Goal: Task Accomplishment & Management: Use online tool/utility

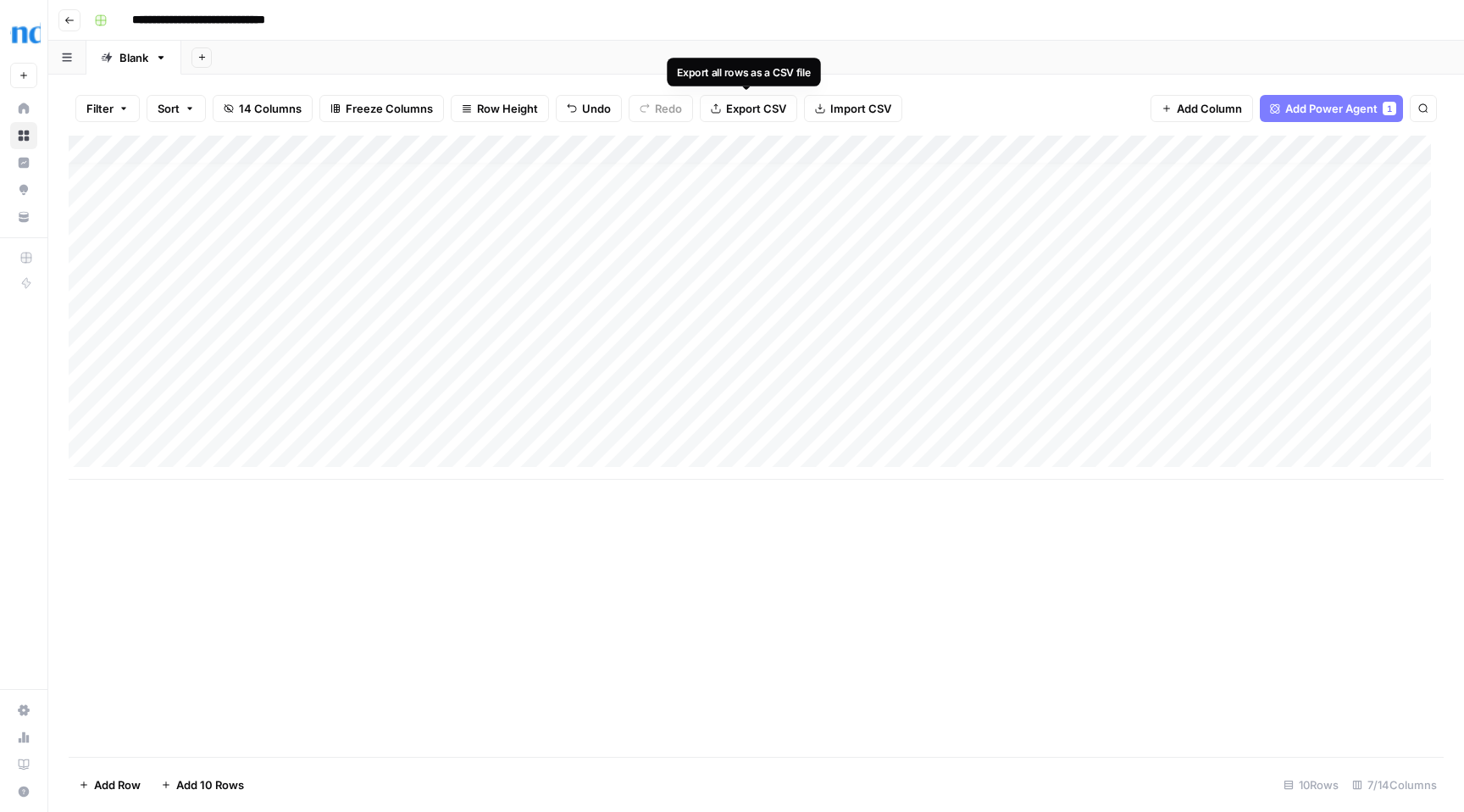
scroll to position [13, 0]
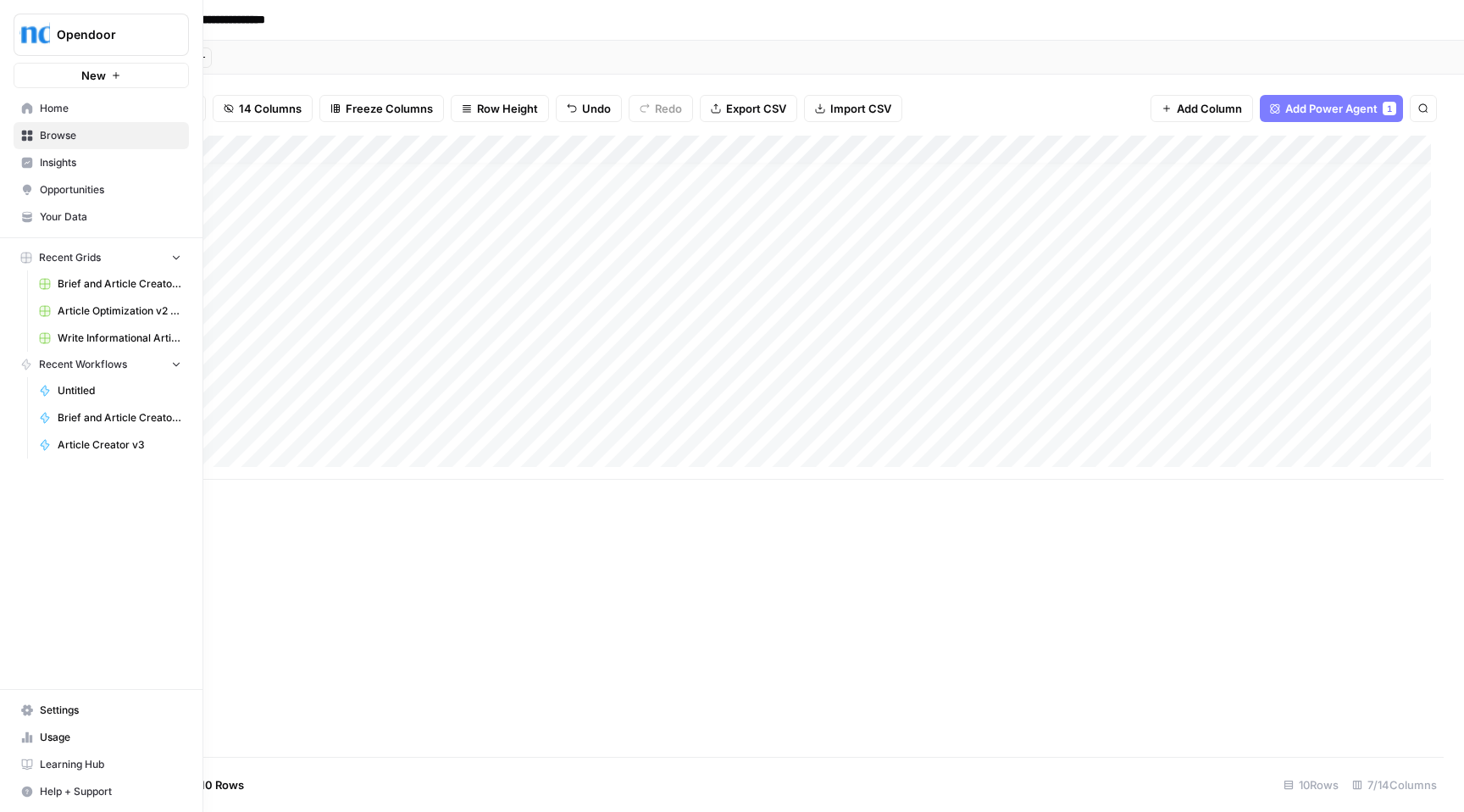
click at [106, 212] on span "Your Data" at bounding box center [111, 217] width 142 height 16
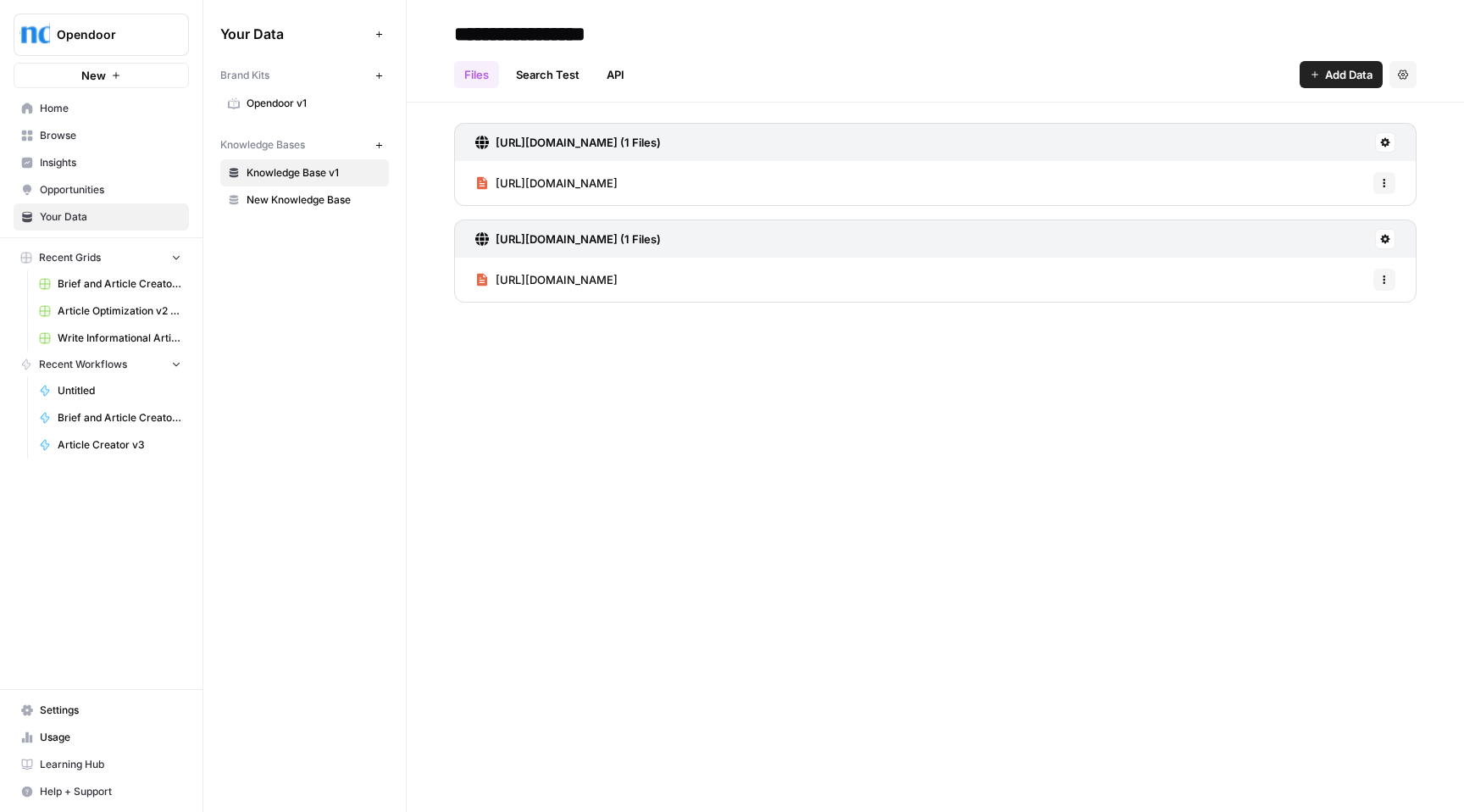
click at [302, 200] on span "New Knowledge Base" at bounding box center [313, 200] width 135 height 16
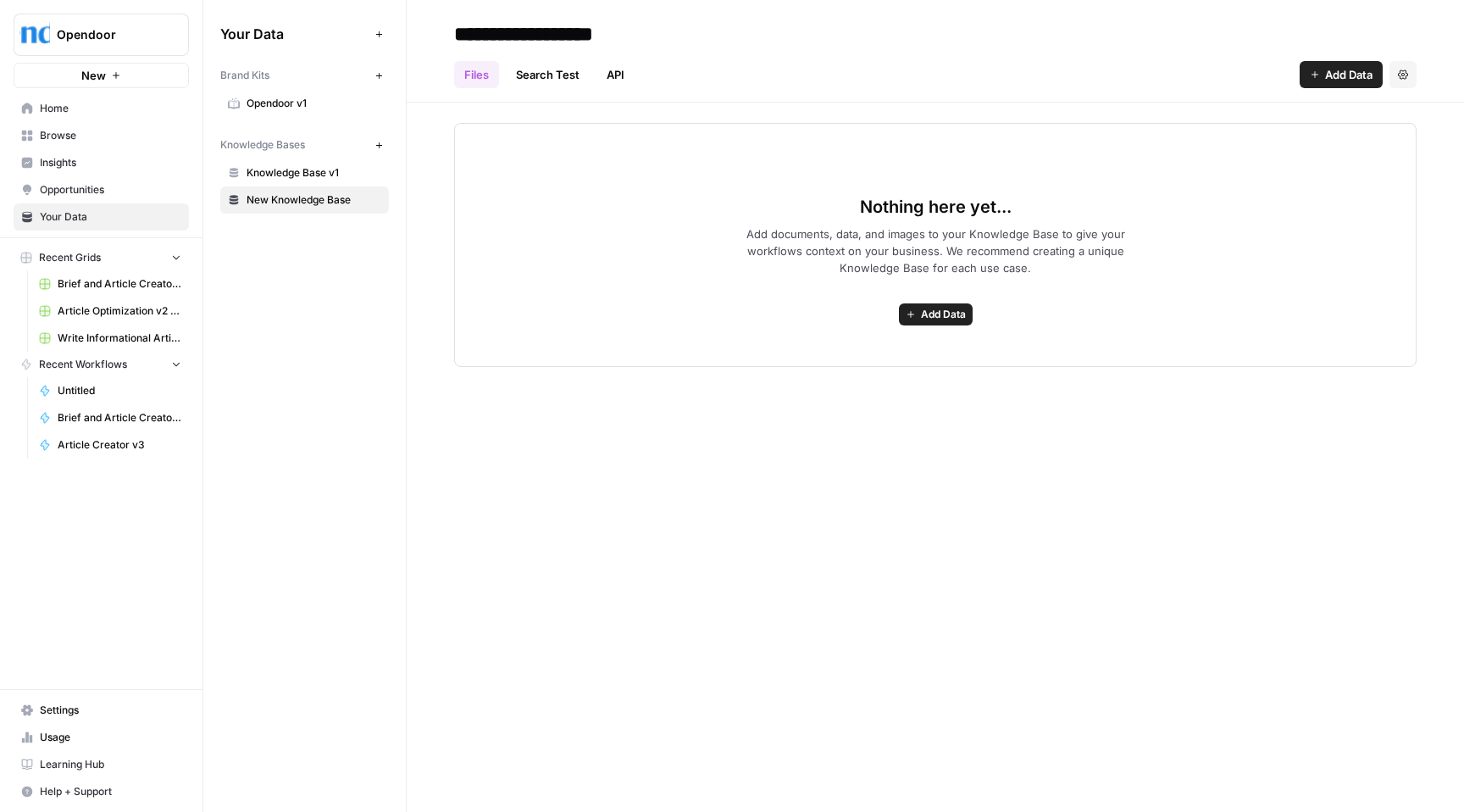
click at [317, 170] on span "Knowledge Base v1" at bounding box center [313, 173] width 135 height 16
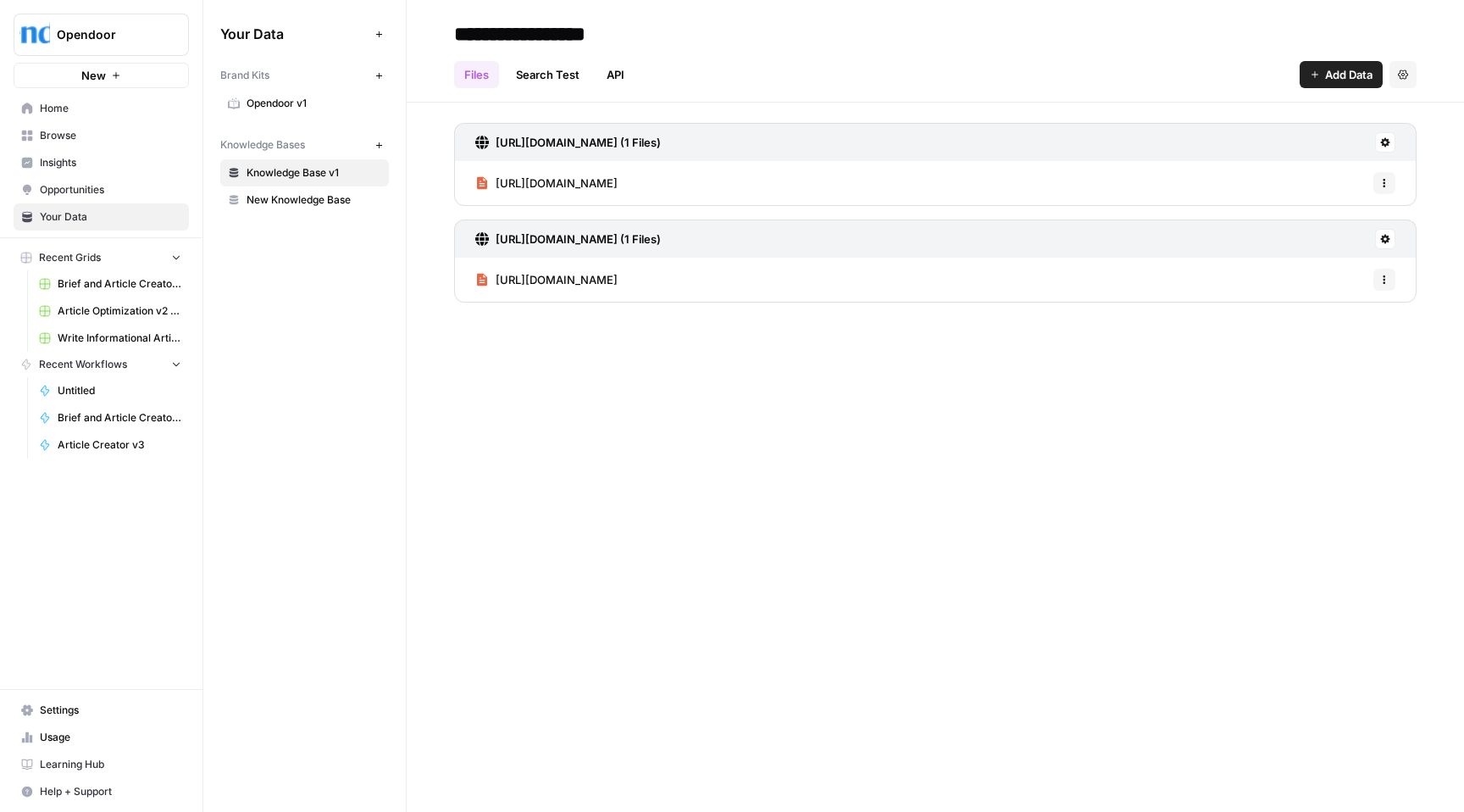
click at [378, 75] on icon "button" at bounding box center [378, 75] width 6 height 6
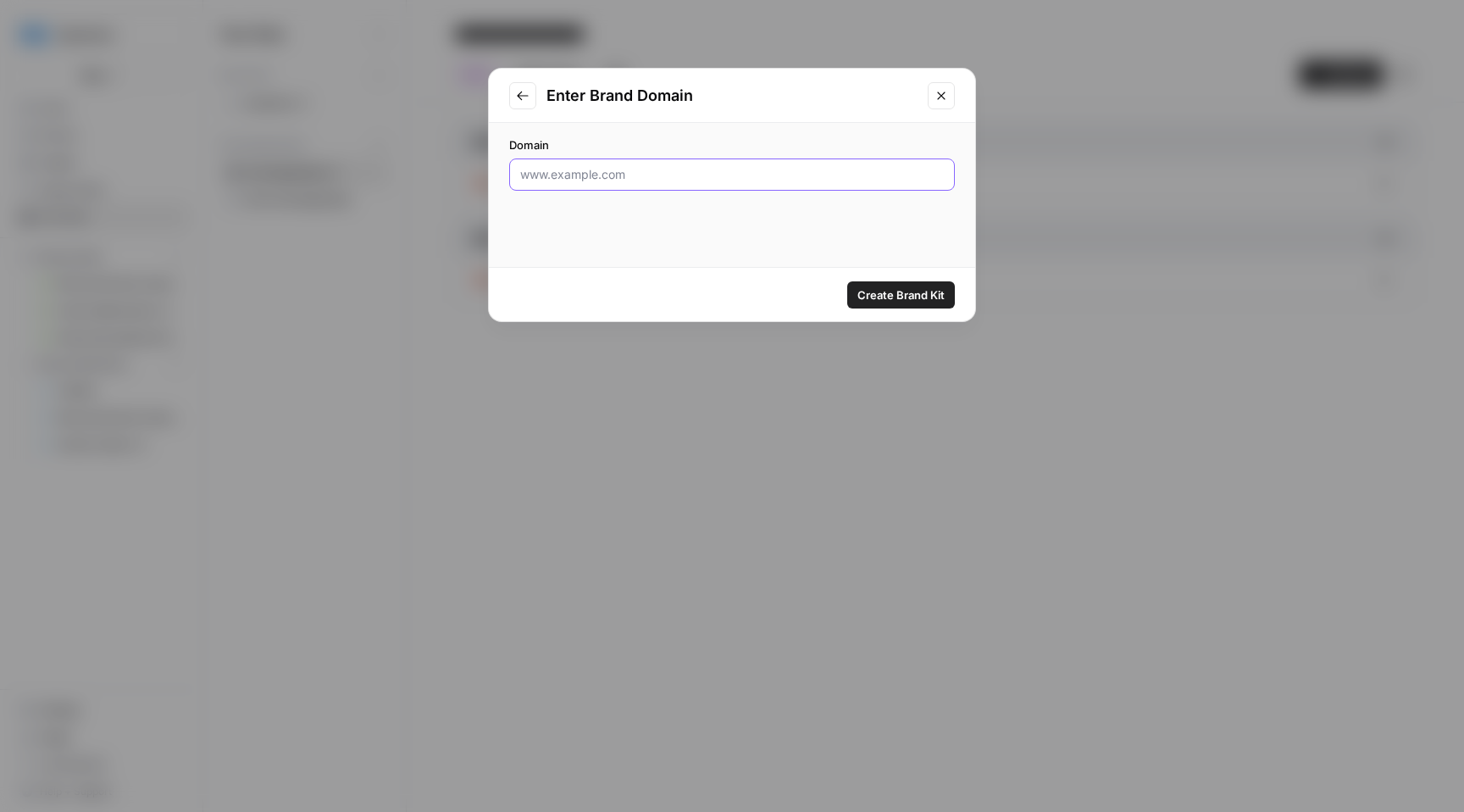
click at [639, 171] on input "Domain" at bounding box center [732, 174] width 424 height 16
type input "[DOMAIN_NAME]"
click at [903, 291] on span "Create Brand Kit" at bounding box center [901, 294] width 87 height 16
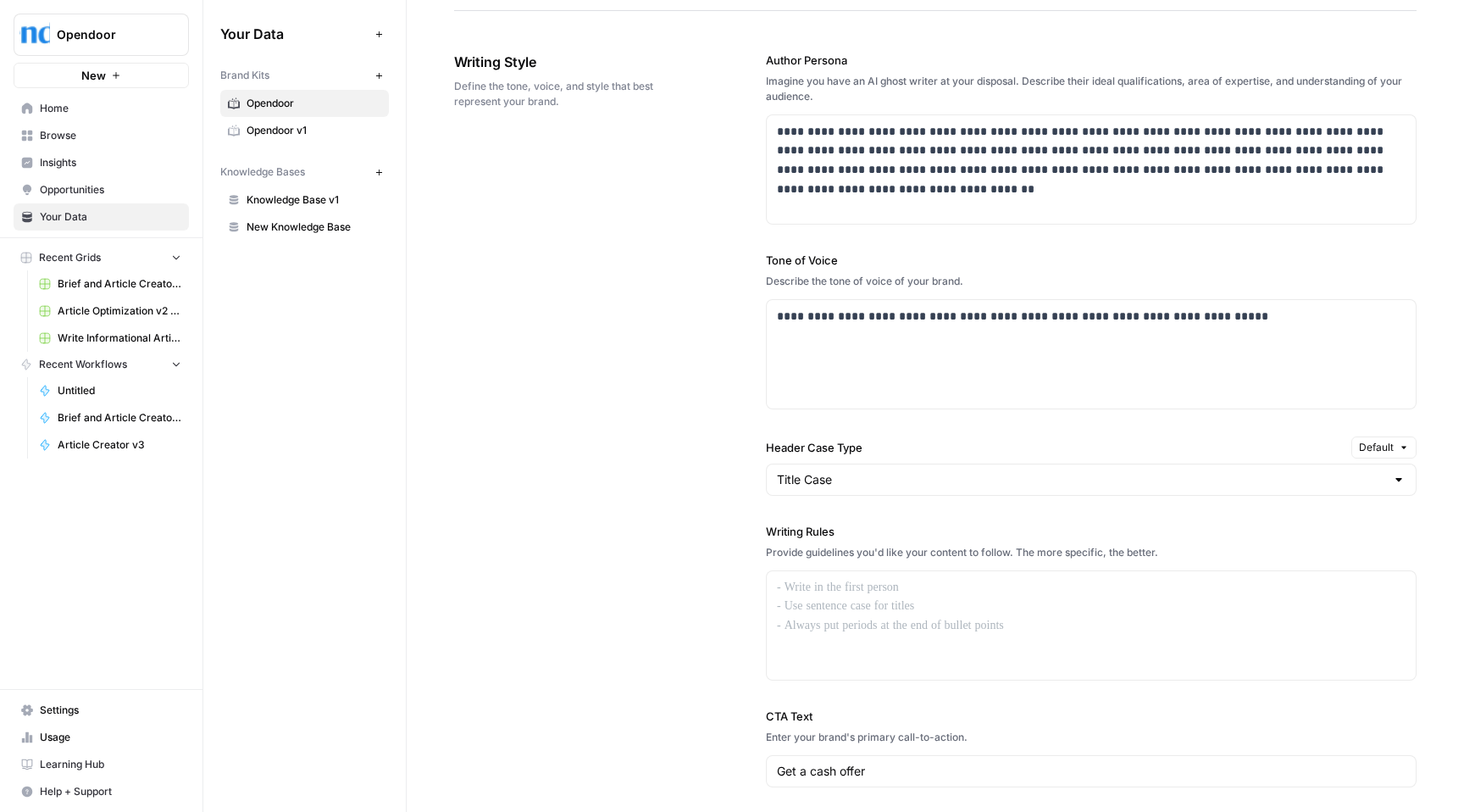
scroll to position [975, 0]
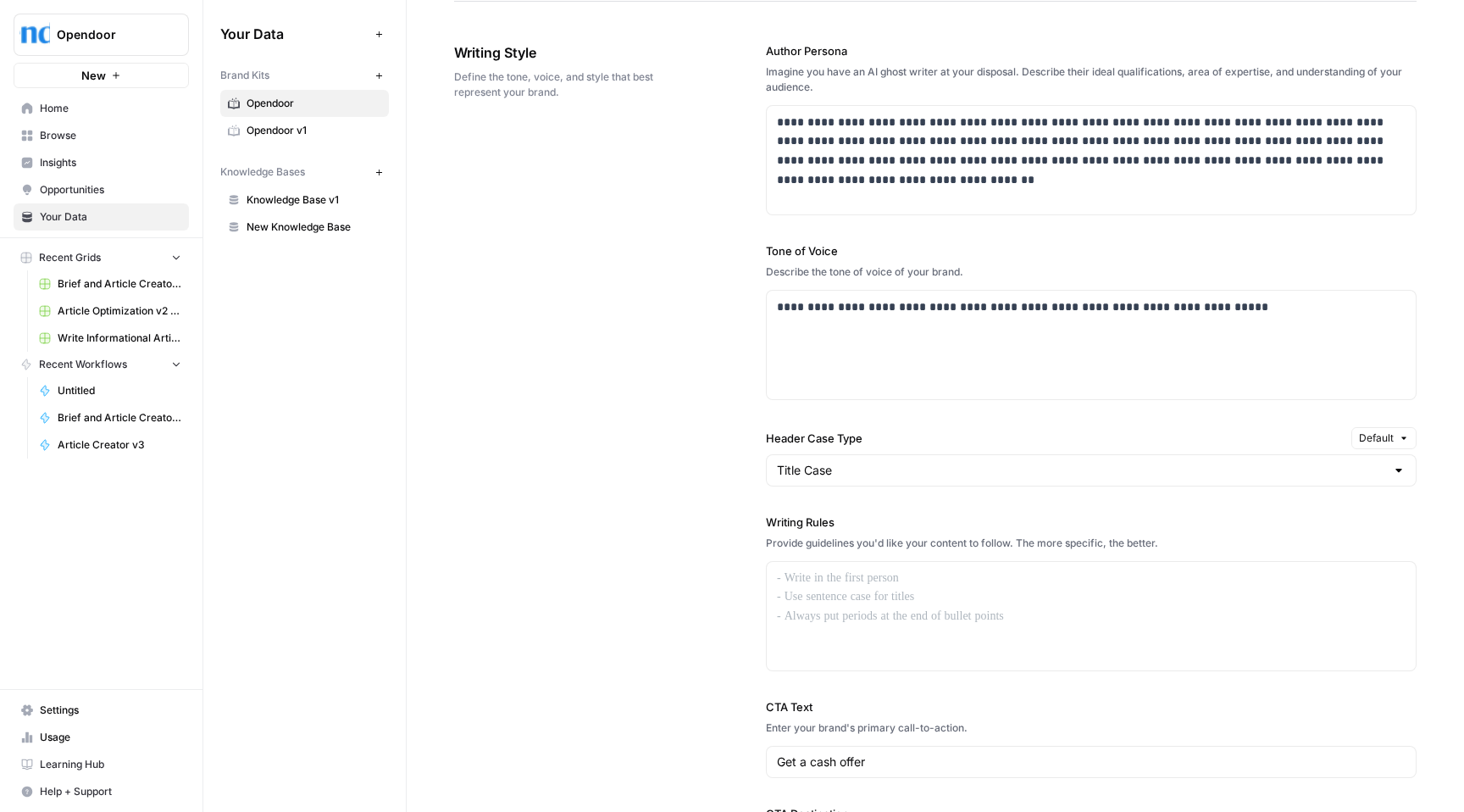
click at [1392, 469] on div at bounding box center [1399, 470] width 14 height 16
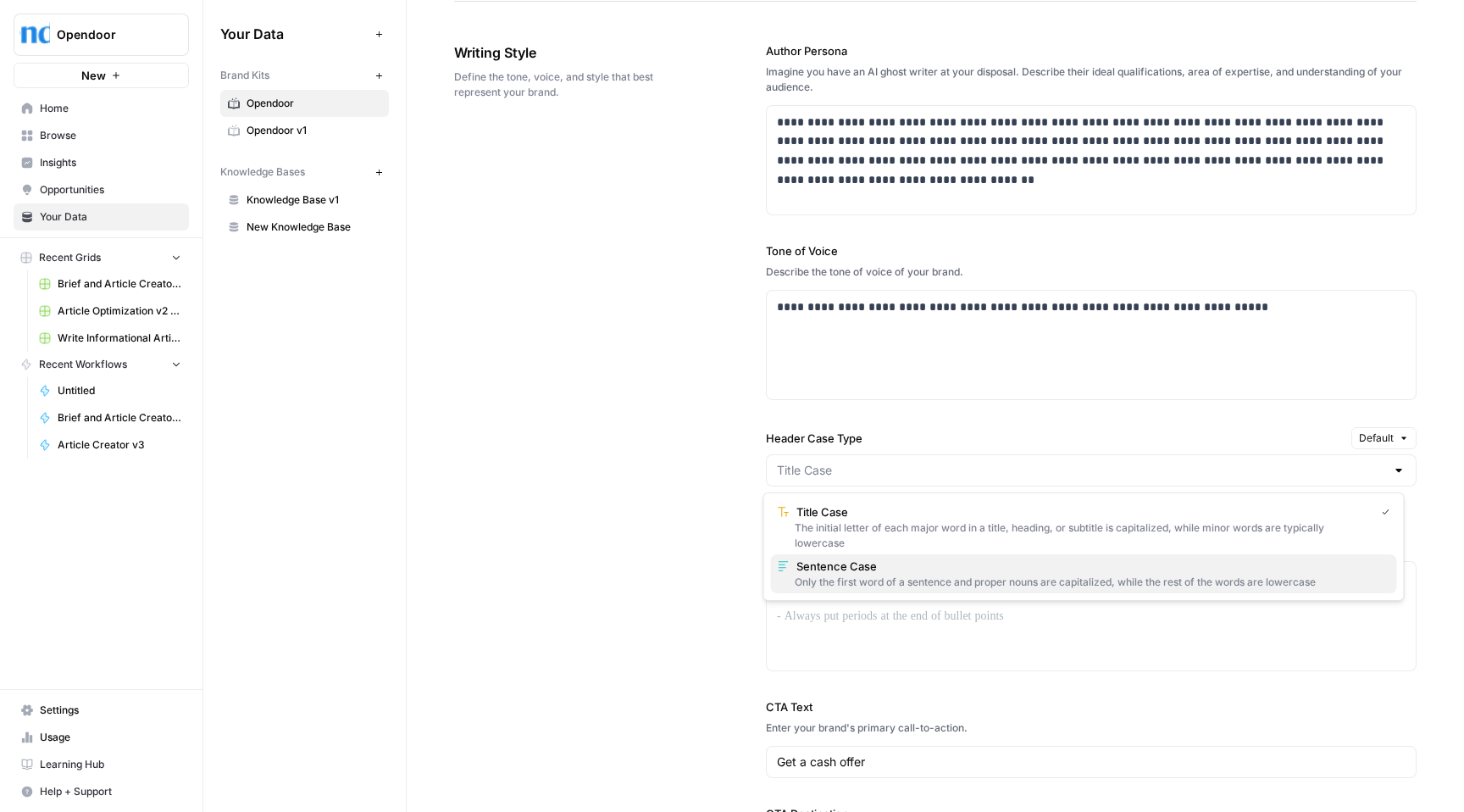
click at [1033, 581] on div "Only the first word of a sentence and proper nouns are capitalized, while the r…" at bounding box center [1084, 582] width 612 height 16
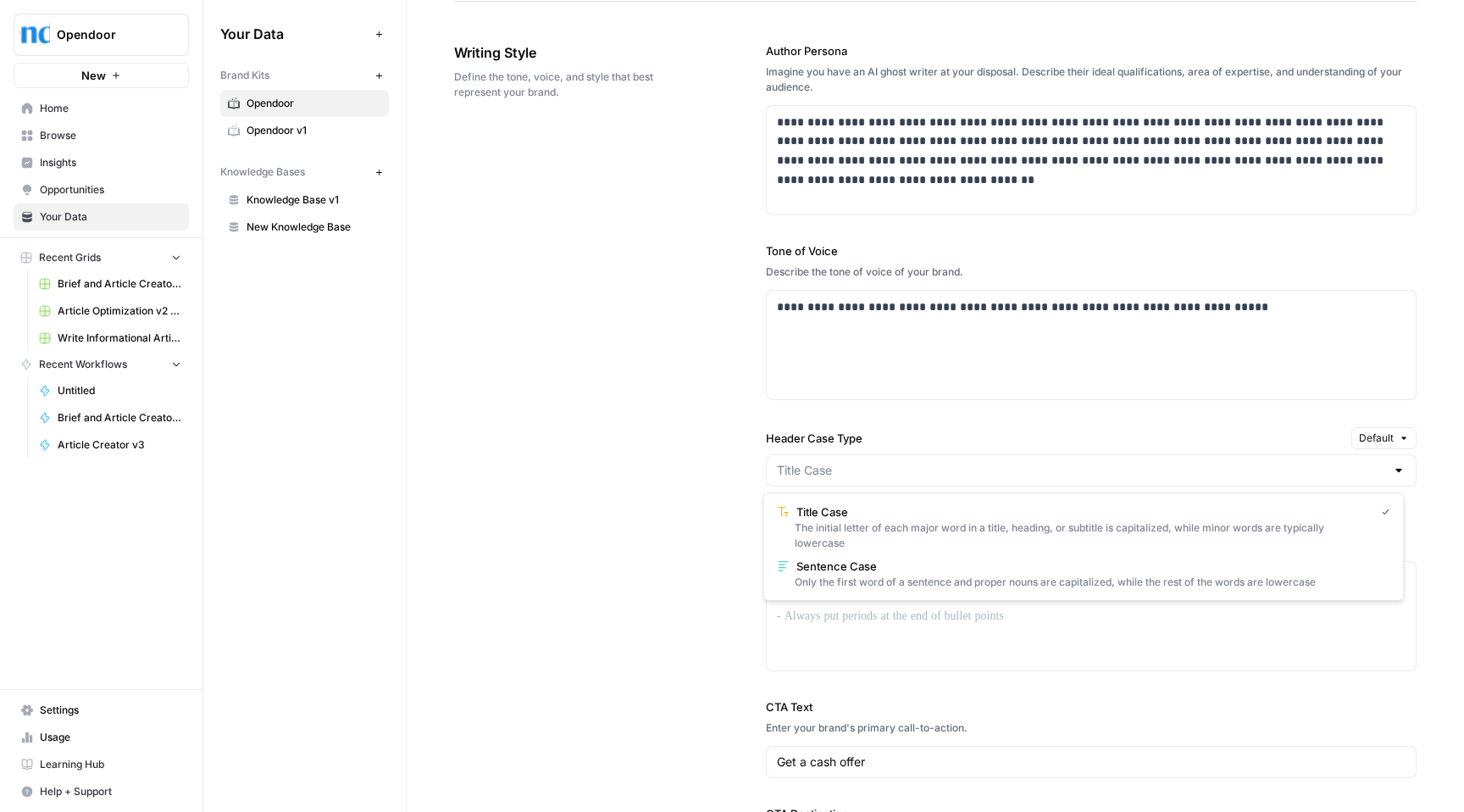
type input "Sentence Case"
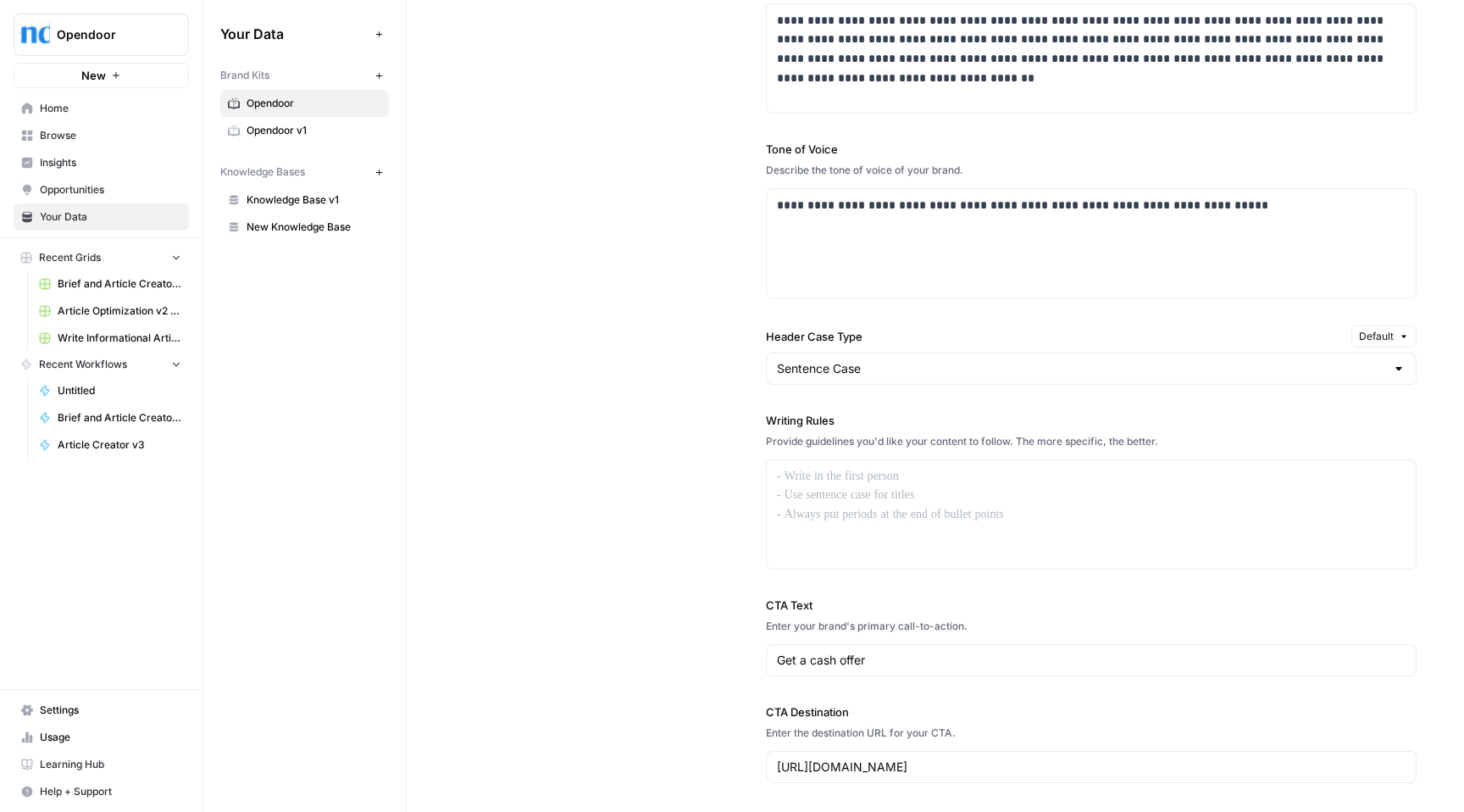
scroll to position [1100, 0]
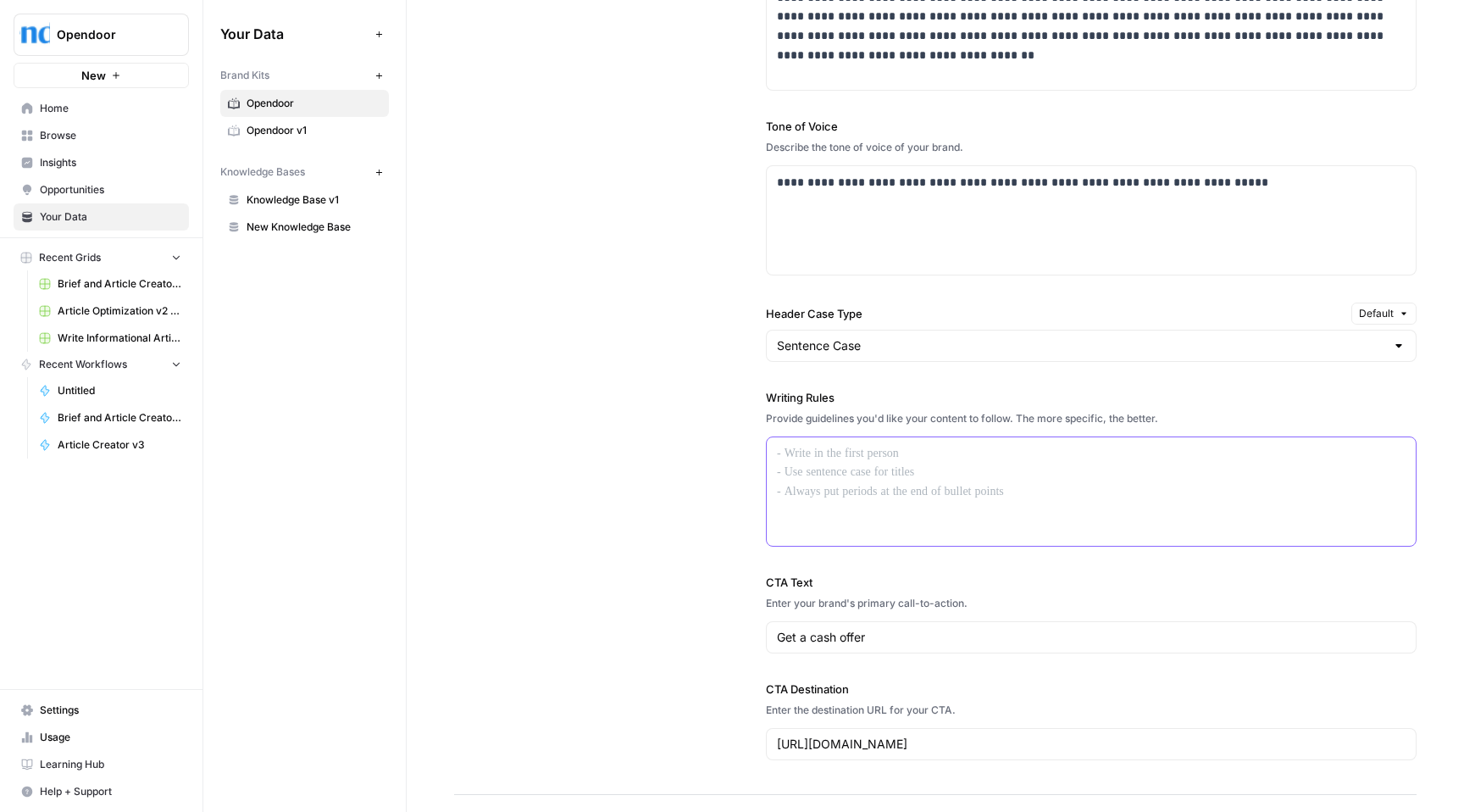
click at [999, 464] on div at bounding box center [1090, 492] width 649 height 109
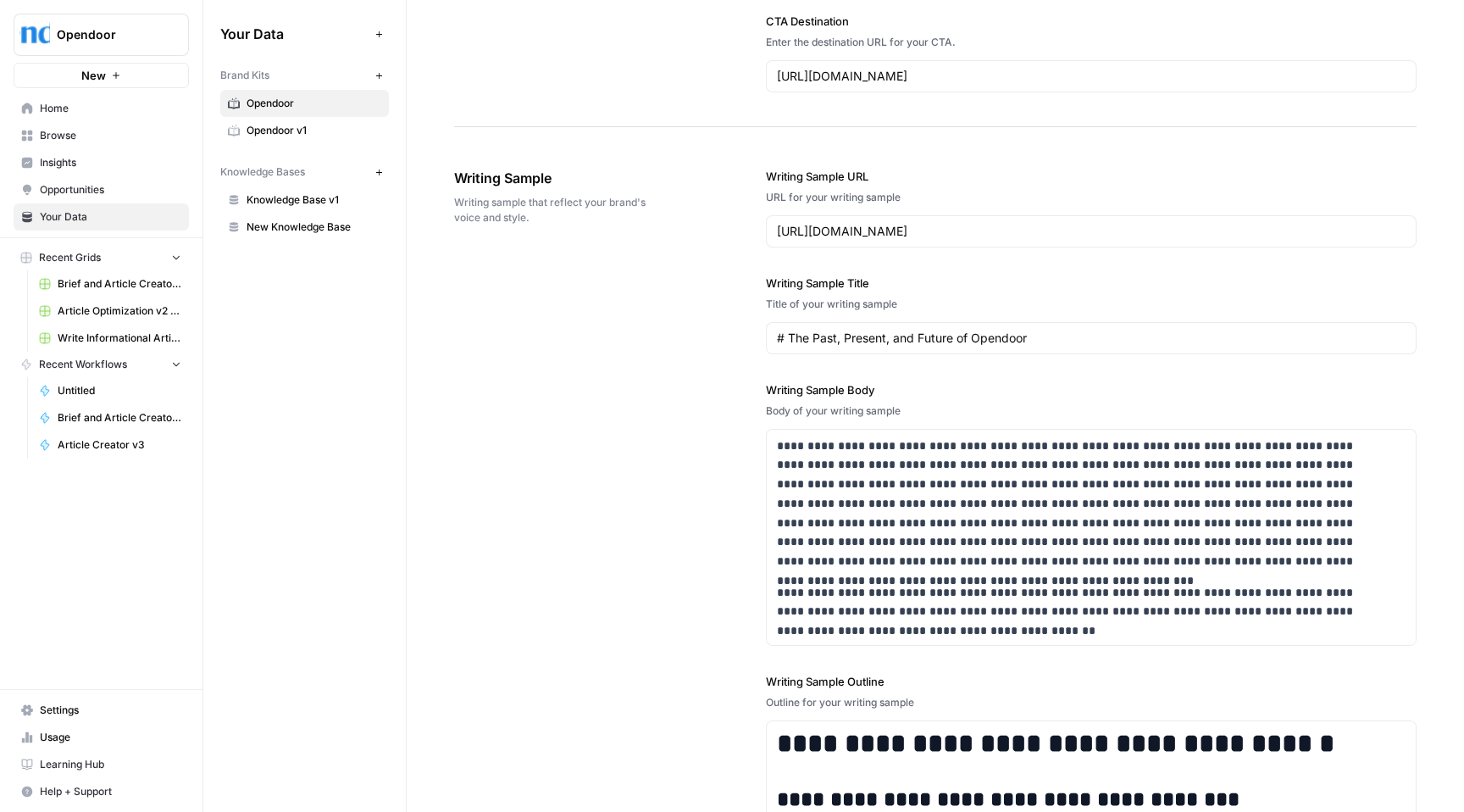
scroll to position [1762, 0]
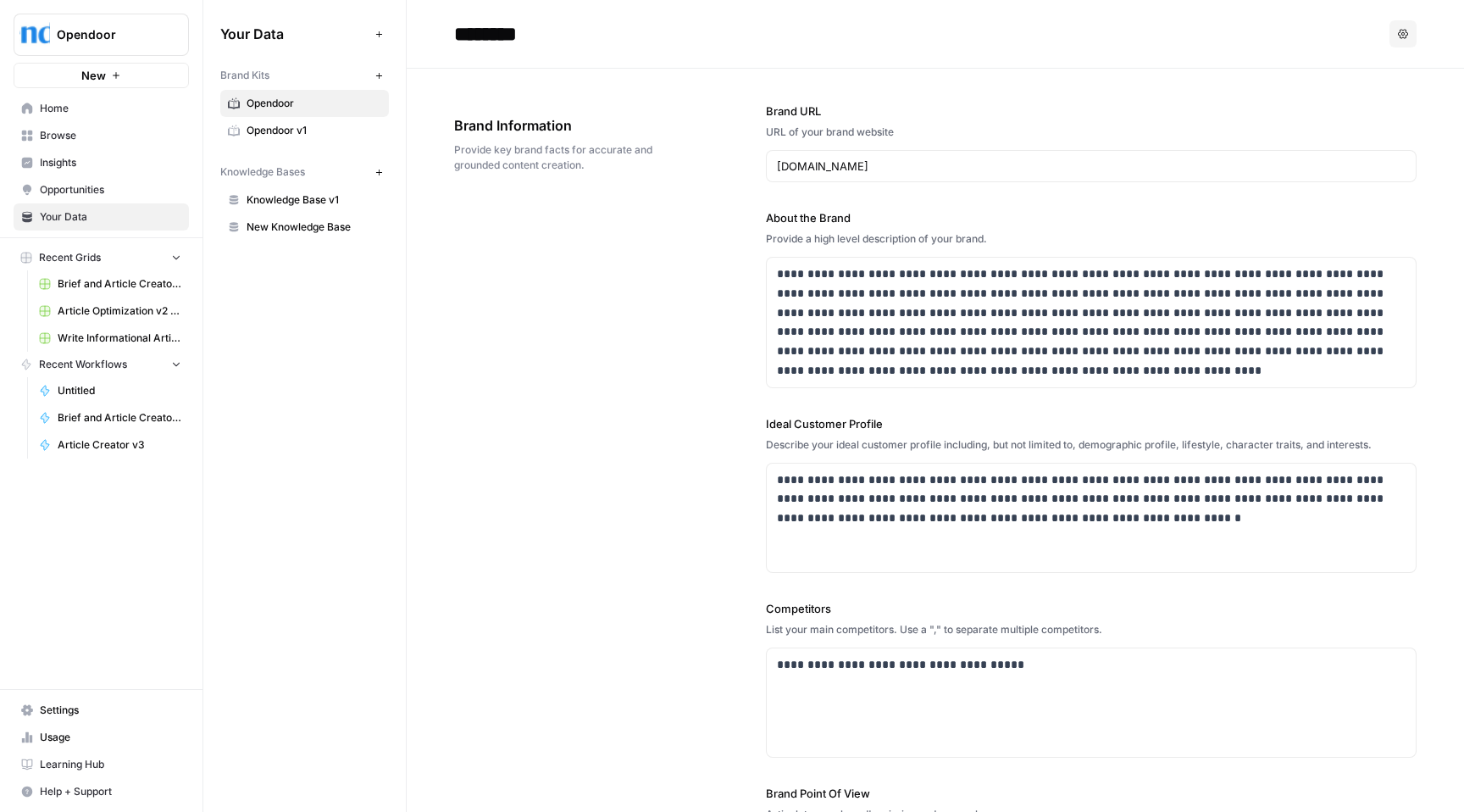
click at [612, 34] on input "********" at bounding box center [582, 33] width 271 height 34
type input "**********"
click at [1170, 624] on div "List your main competitors. Use a "," to separate multiple competitors." at bounding box center [1090, 630] width 651 height 16
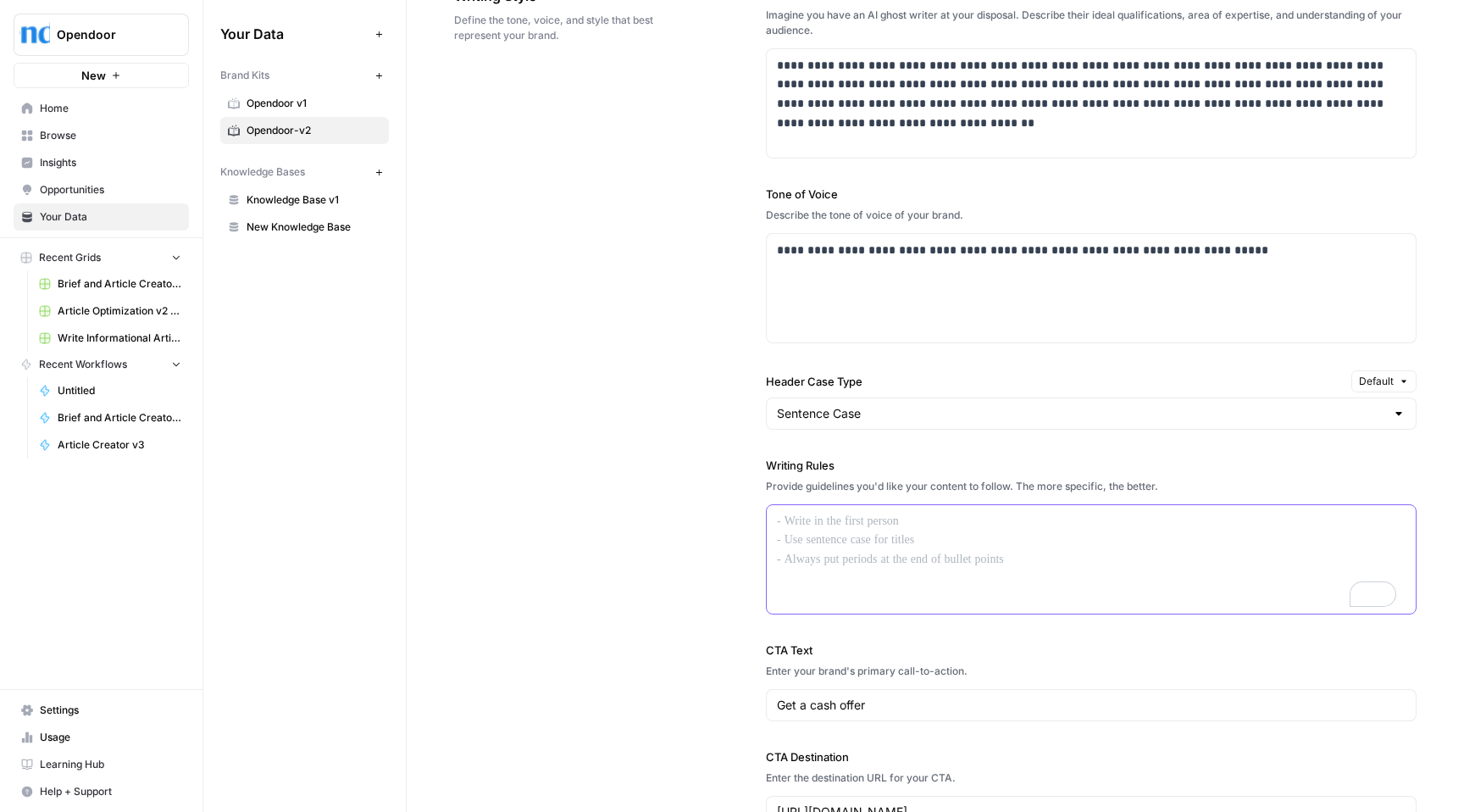
click at [1144, 552] on div "To enrich screen reader interactions, please activate Accessibility in Grammarl…" at bounding box center [1090, 559] width 649 height 109
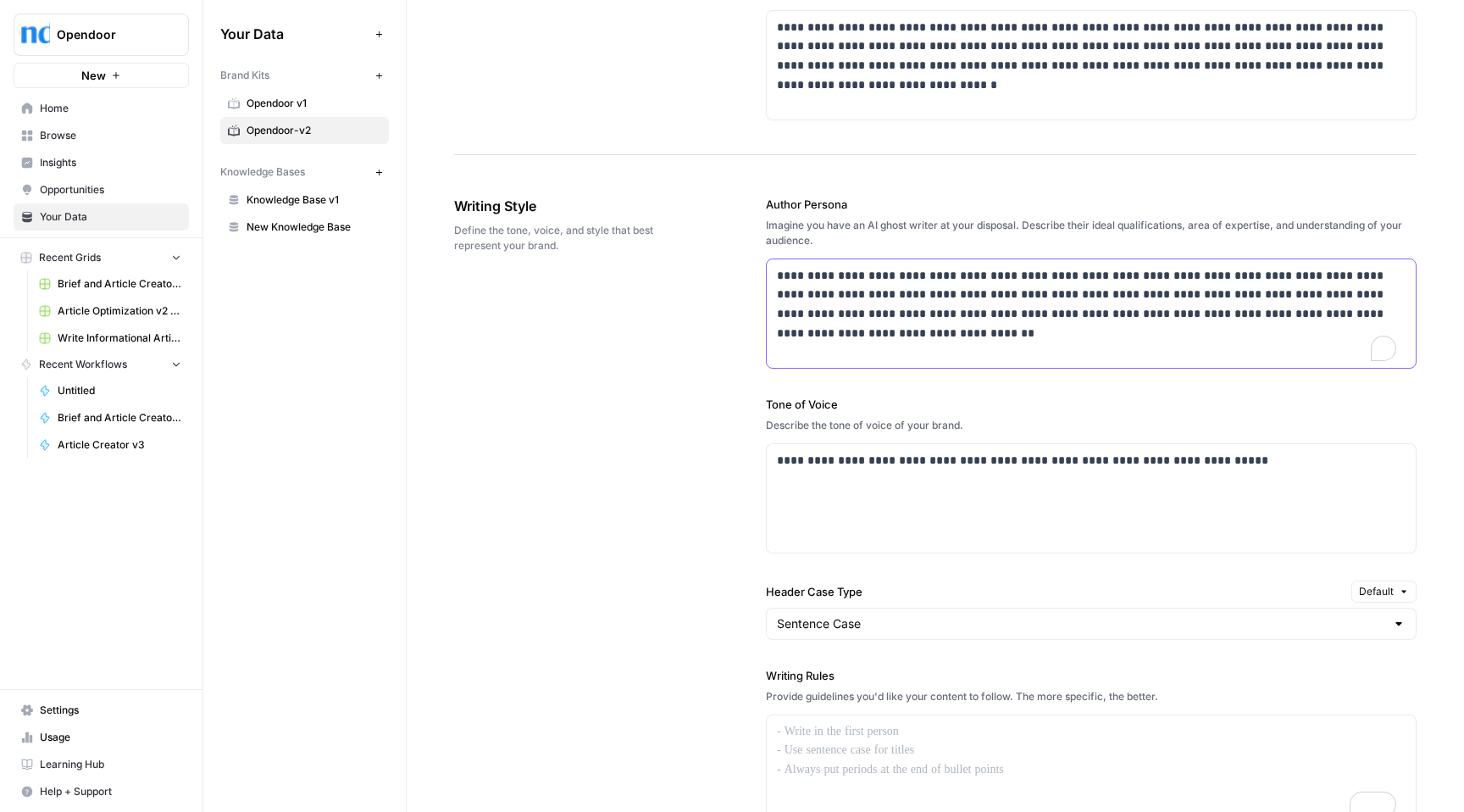
click at [1035, 342] on p "**********" at bounding box center [1087, 304] width 619 height 77
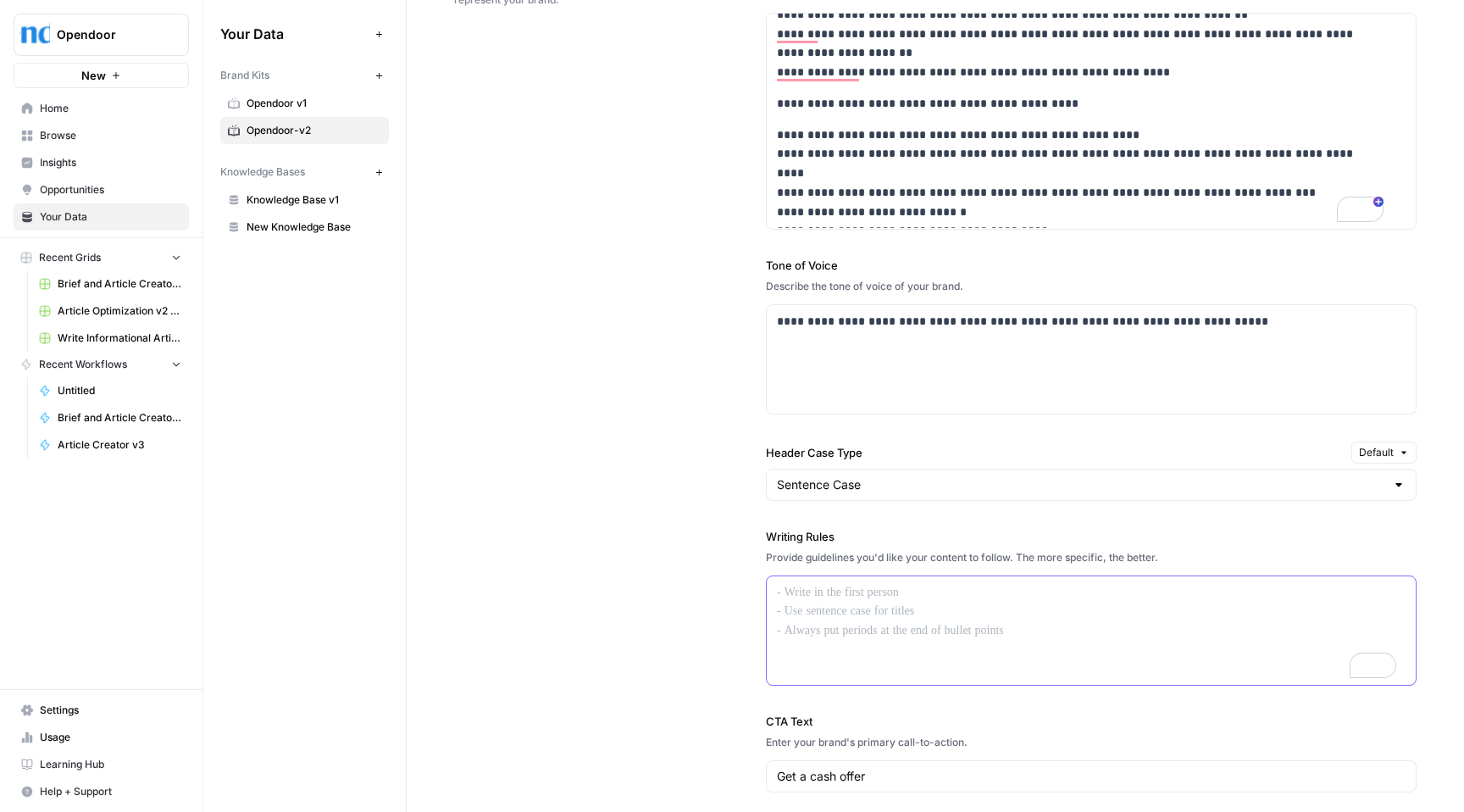
click at [907, 597] on p "To enrich screen reader interactions, please activate Accessibility in Grammarl…" at bounding box center [1087, 593] width 619 height 19
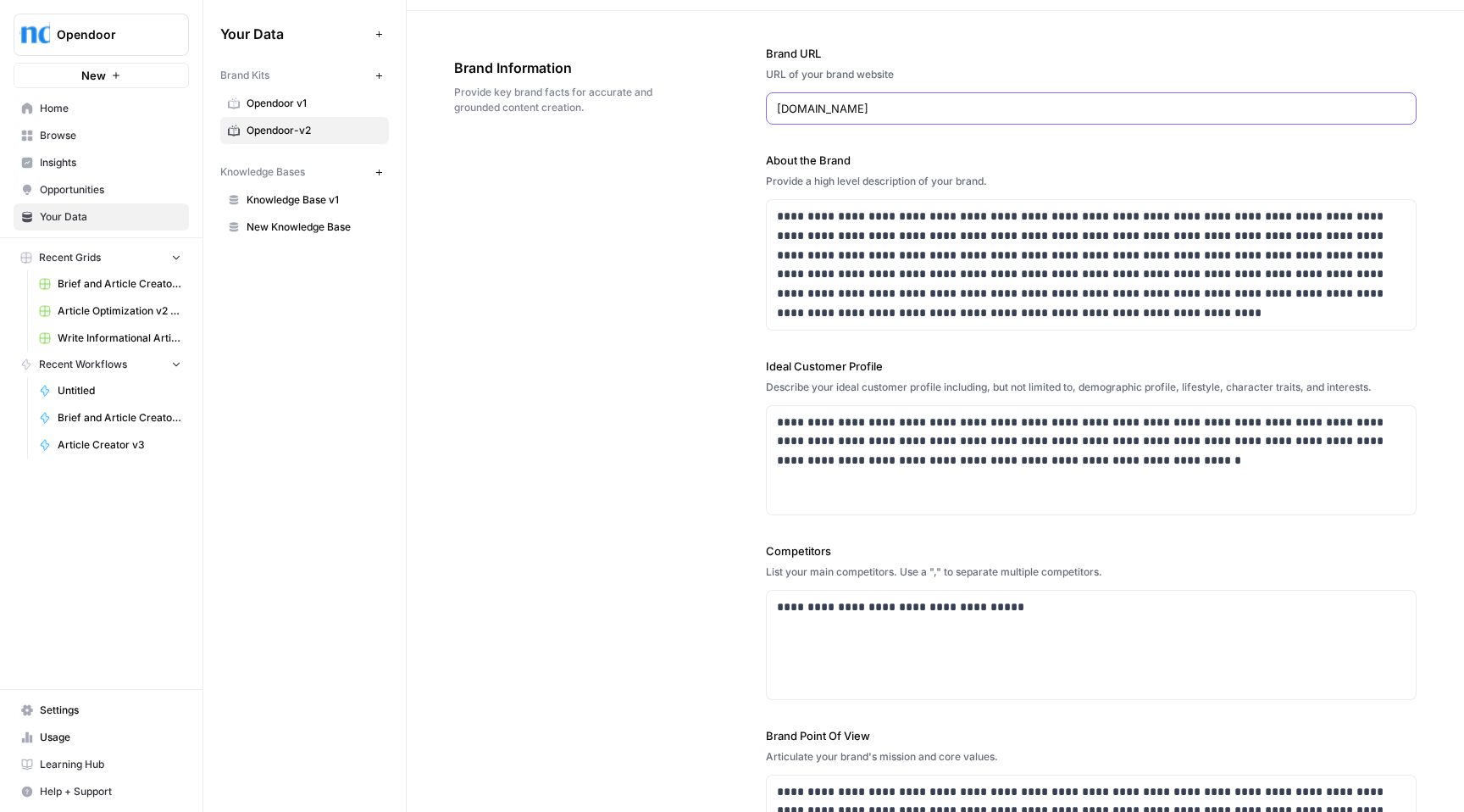
click at [1014, 104] on input "[DOMAIN_NAME]" at bounding box center [1091, 108] width 629 height 16
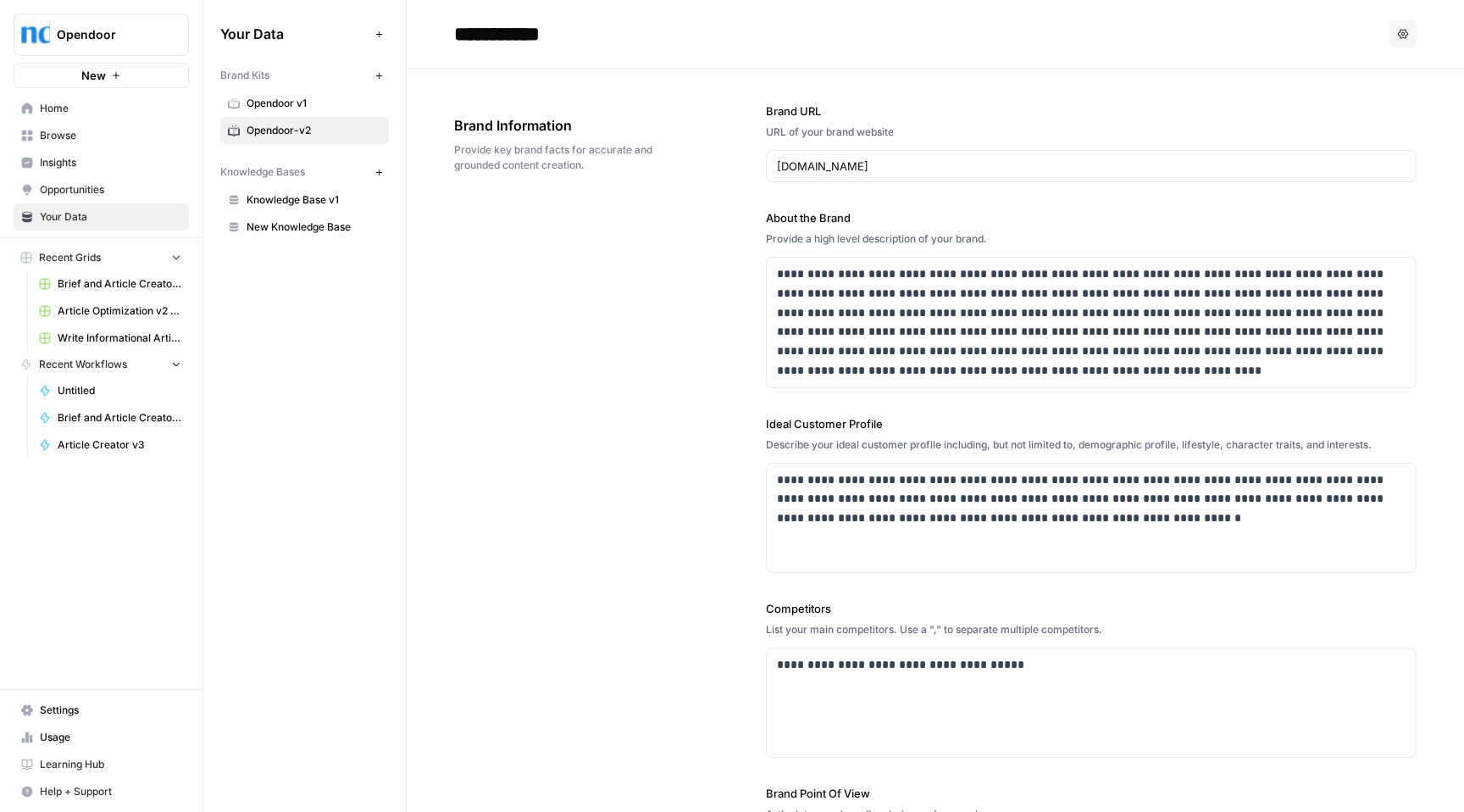
click at [1131, 112] on label "Brand URL" at bounding box center [1090, 111] width 651 height 16
click at [1131, 157] on input "[DOMAIN_NAME]" at bounding box center [1091, 165] width 629 height 16
click at [1398, 32] on icon "button" at bounding box center [1403, 34] width 10 height 10
click at [1100, 104] on label "Brand URL" at bounding box center [1090, 111] width 651 height 16
click at [1100, 157] on input "[DOMAIN_NAME]" at bounding box center [1091, 165] width 629 height 16
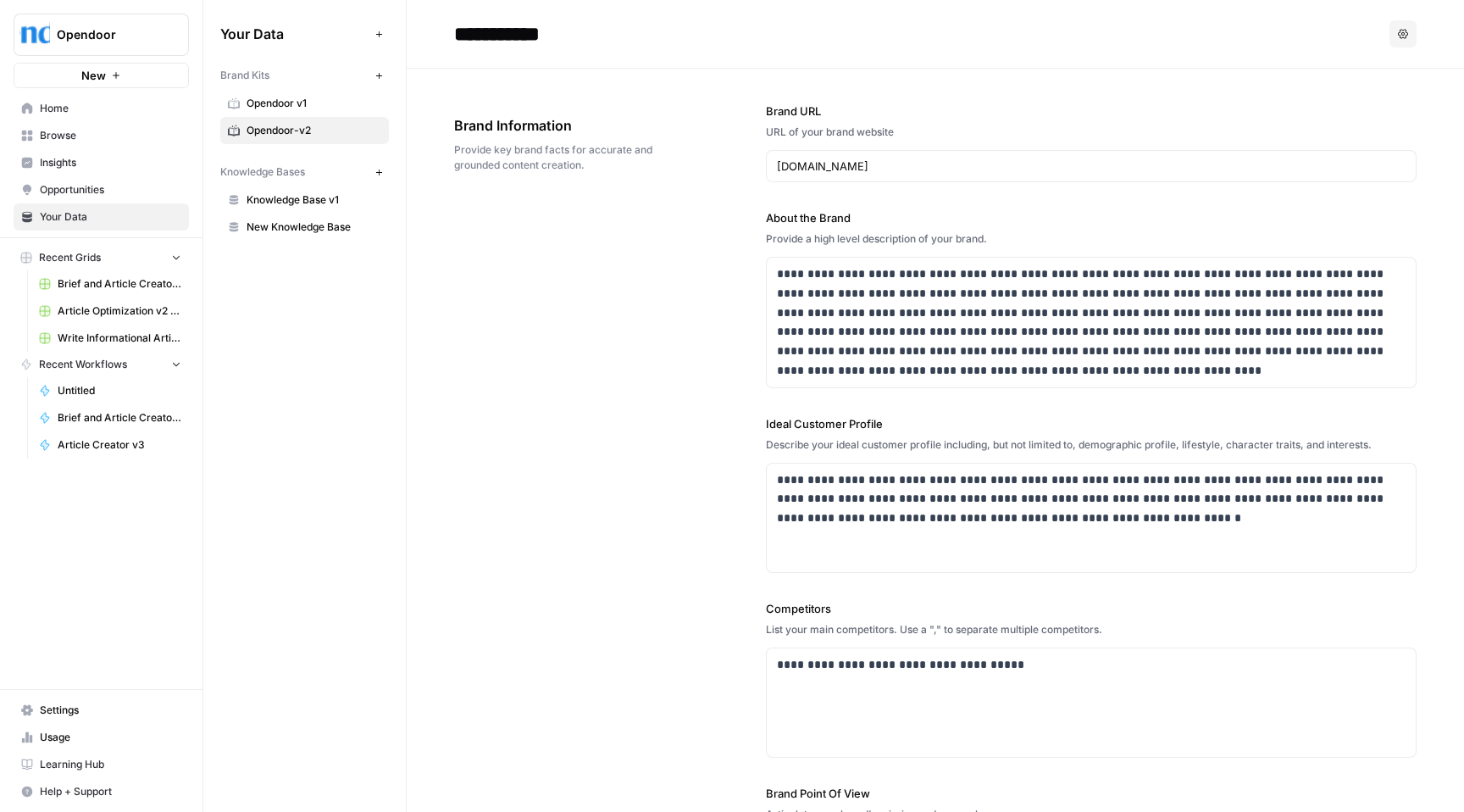
click at [329, 102] on span "Opendoor v1" at bounding box center [313, 104] width 135 height 16
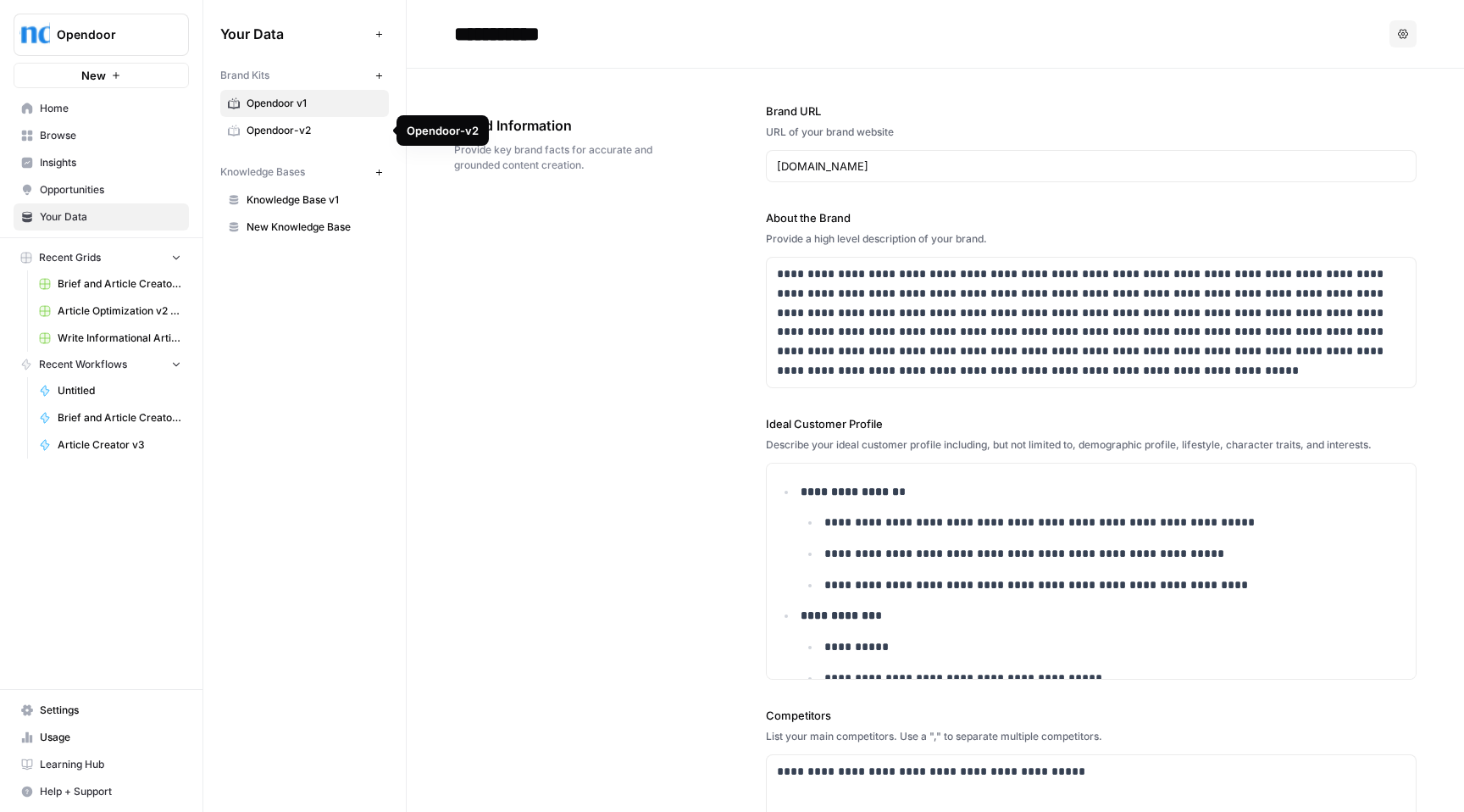
click at [326, 130] on span "Opendoor-v2" at bounding box center [313, 131] width 135 height 16
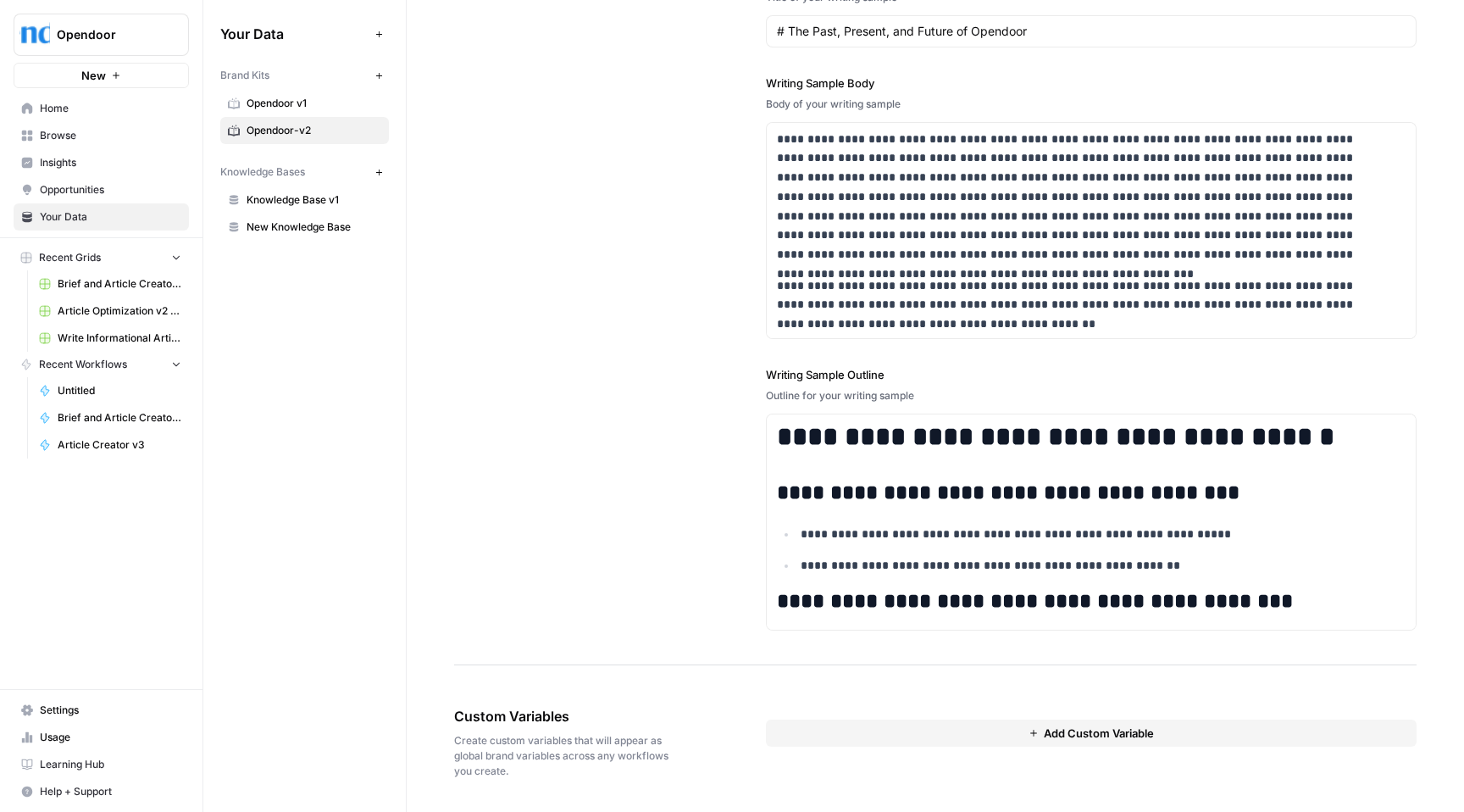
click at [100, 74] on span "New" at bounding box center [93, 75] width 24 height 16
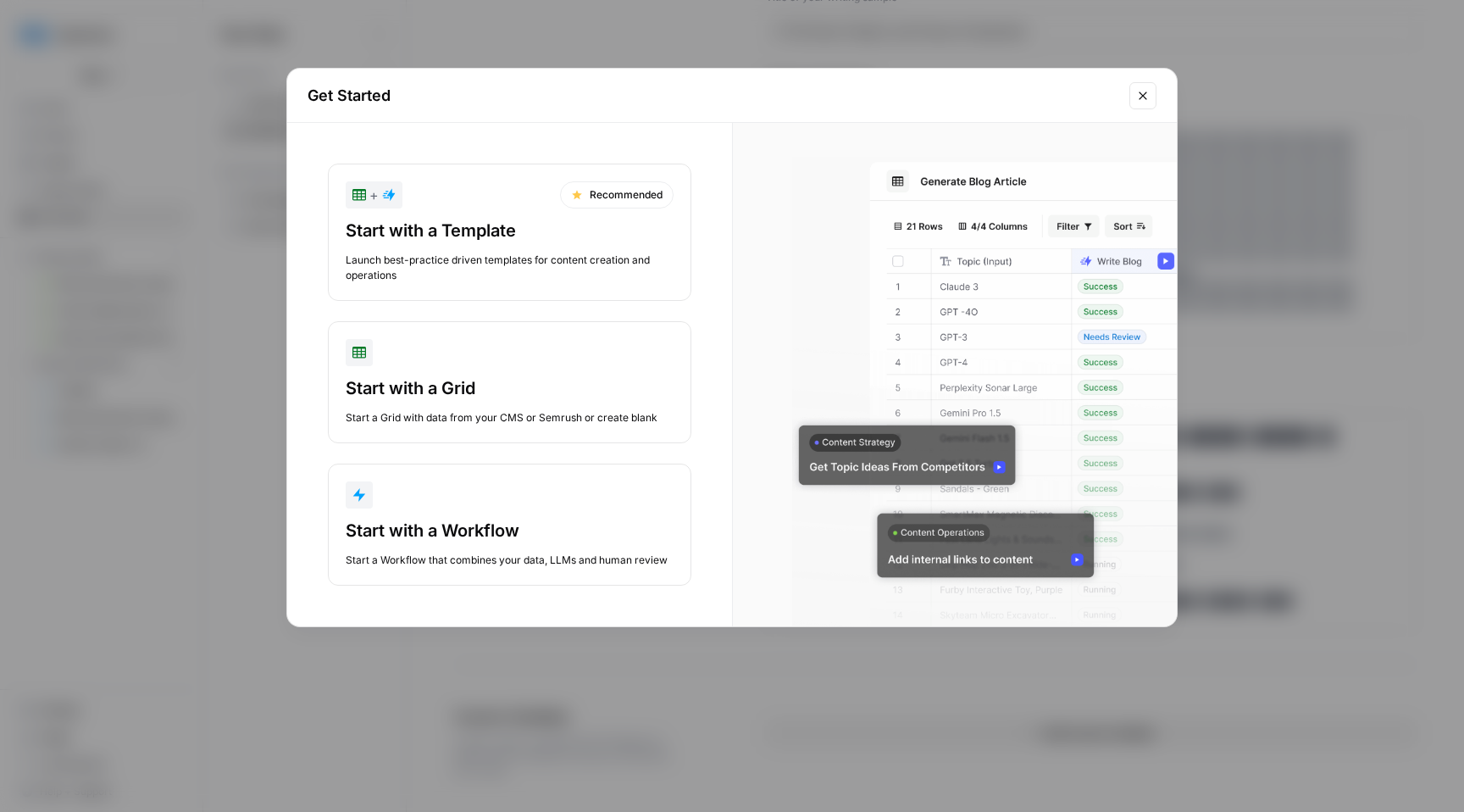
click at [504, 211] on button "+ Recommended Start with a Template Launch best-practice driven templates for c…" at bounding box center [509, 232] width 364 height 137
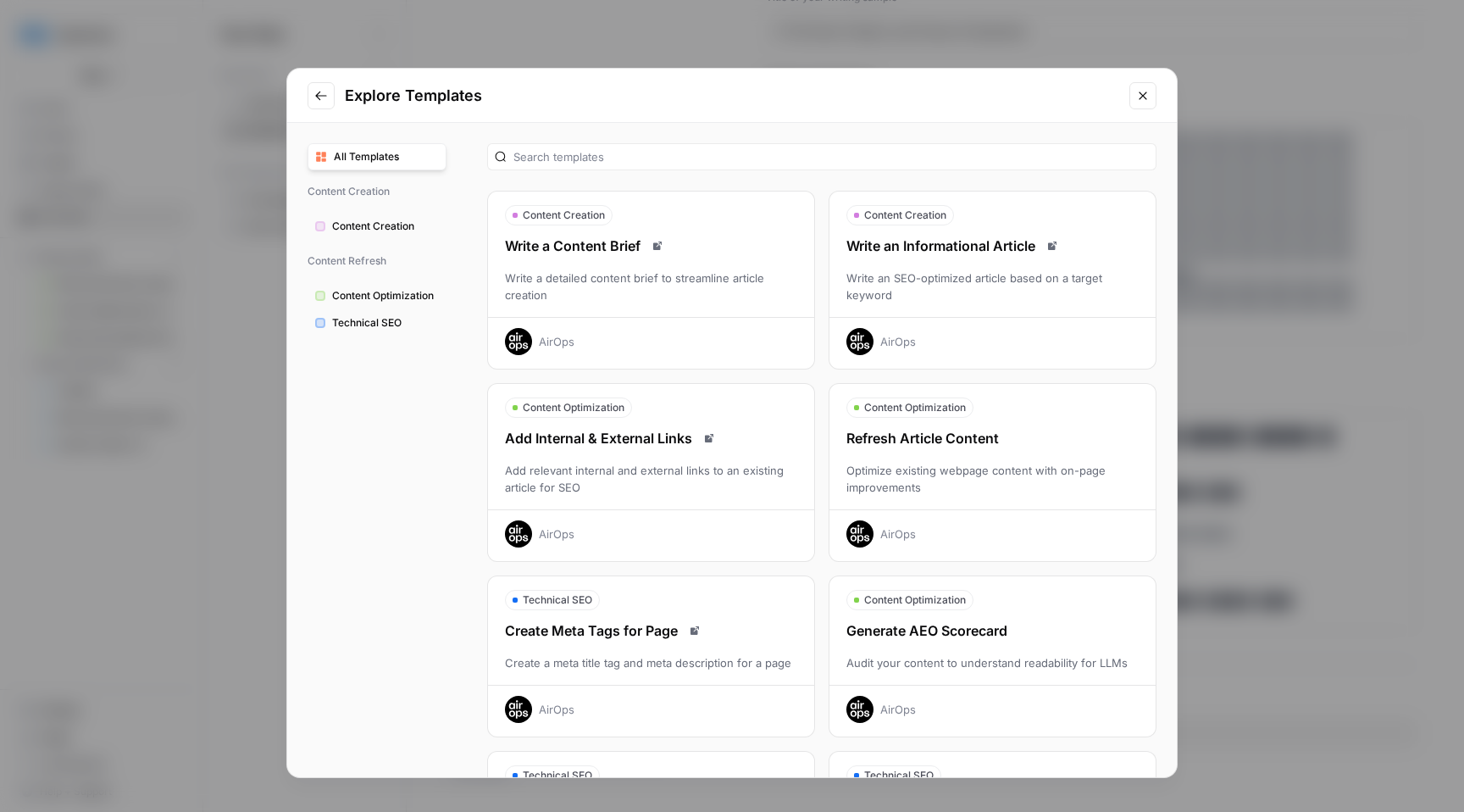
click at [628, 300] on div "Write a detailed content brief to streamline article creation" at bounding box center [651, 286] width 326 height 34
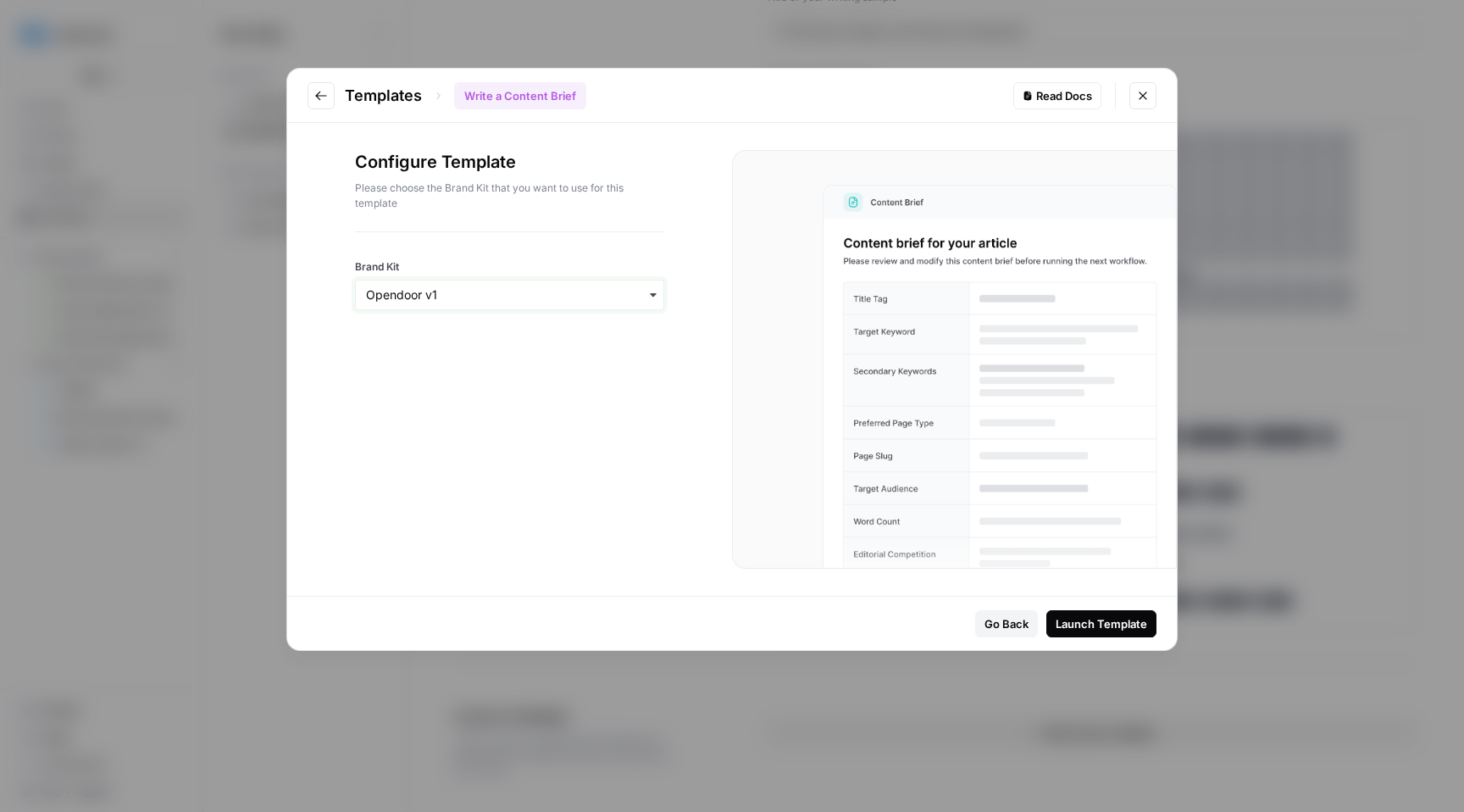
click at [626, 295] on input "Brand Kit" at bounding box center [509, 294] width 287 height 16
click at [449, 374] on div "Opendoor-v2" at bounding box center [509, 373] width 308 height 32
click at [1098, 625] on div "Launch Template" at bounding box center [1101, 623] width 91 height 16
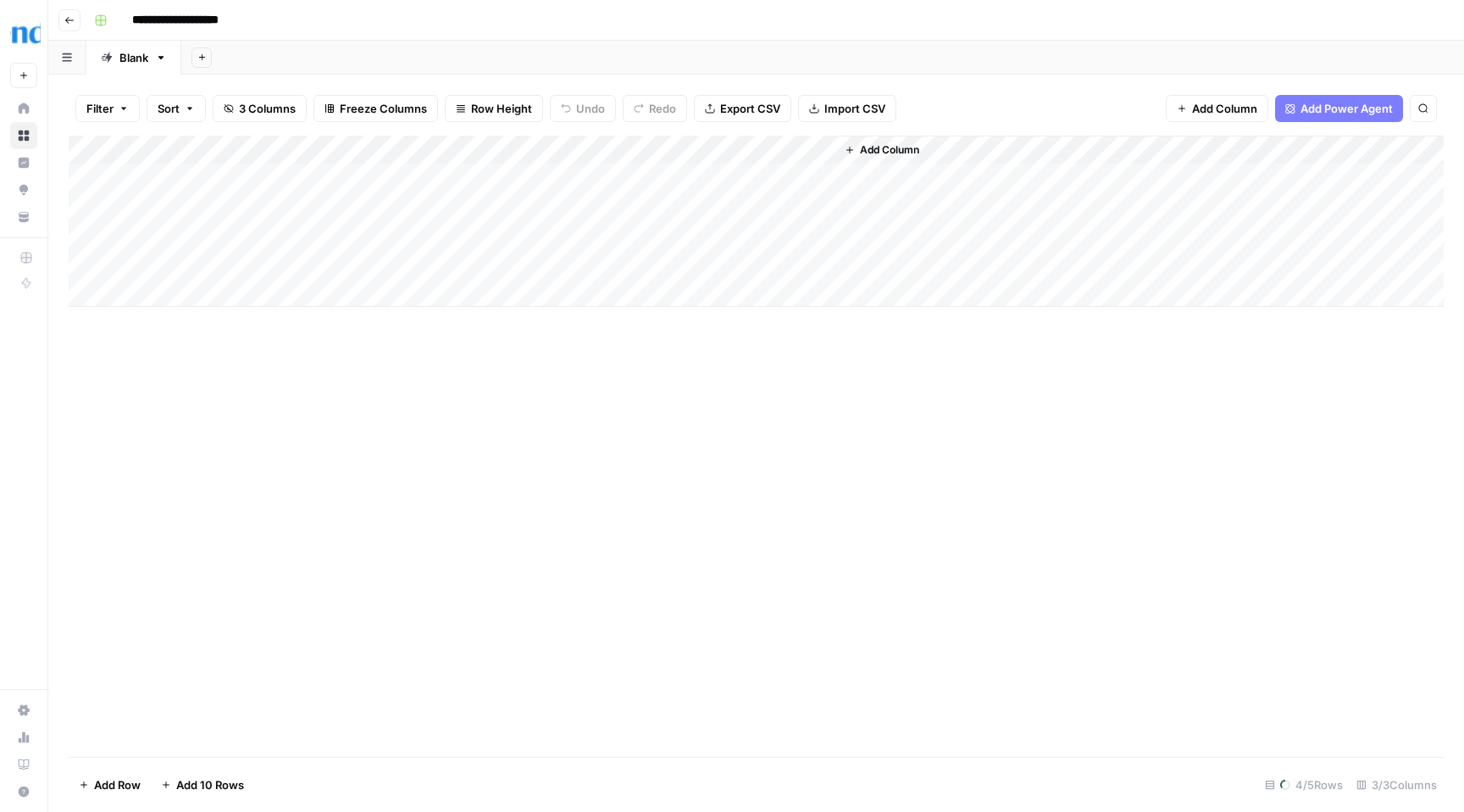
click at [194, 178] on div "Add Column" at bounding box center [756, 221] width 1375 height 171
click at [334, 396] on div "Add Column" at bounding box center [756, 446] width 1375 height 621
click at [470, 324] on div "Add Column" at bounding box center [756, 446] width 1375 height 621
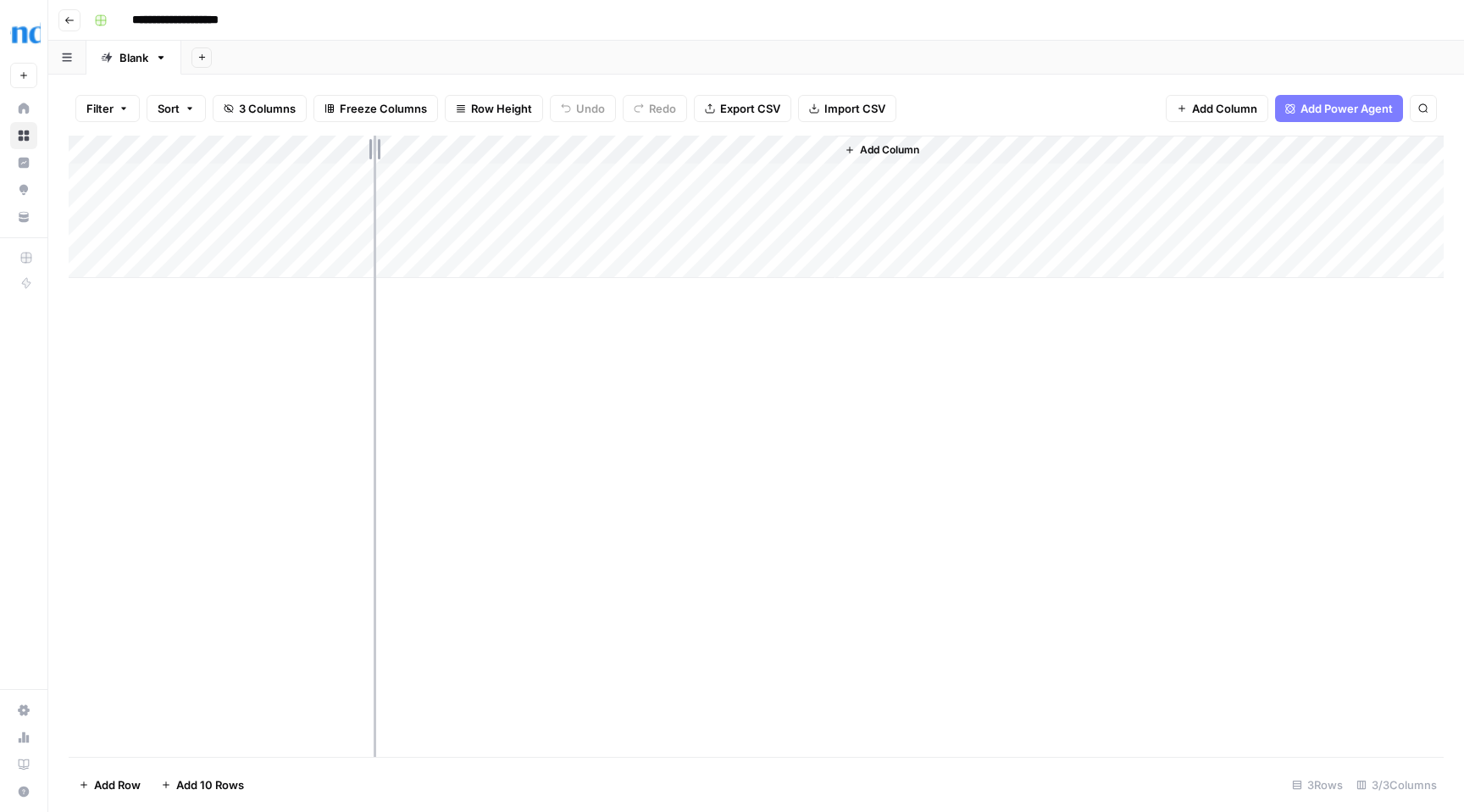
drag, startPoint x: 347, startPoint y: 137, endPoint x: 374, endPoint y: 138, distance: 27.0
click at [374, 138] on div "Add Column" at bounding box center [756, 207] width 1375 height 143
drag, startPoint x: 374, startPoint y: 138, endPoint x: 440, endPoint y: 140, distance: 66.0
click at [447, 138] on div "Add Column" at bounding box center [756, 207] width 1375 height 143
click at [574, 177] on div "Add Column" at bounding box center [756, 207] width 1375 height 143
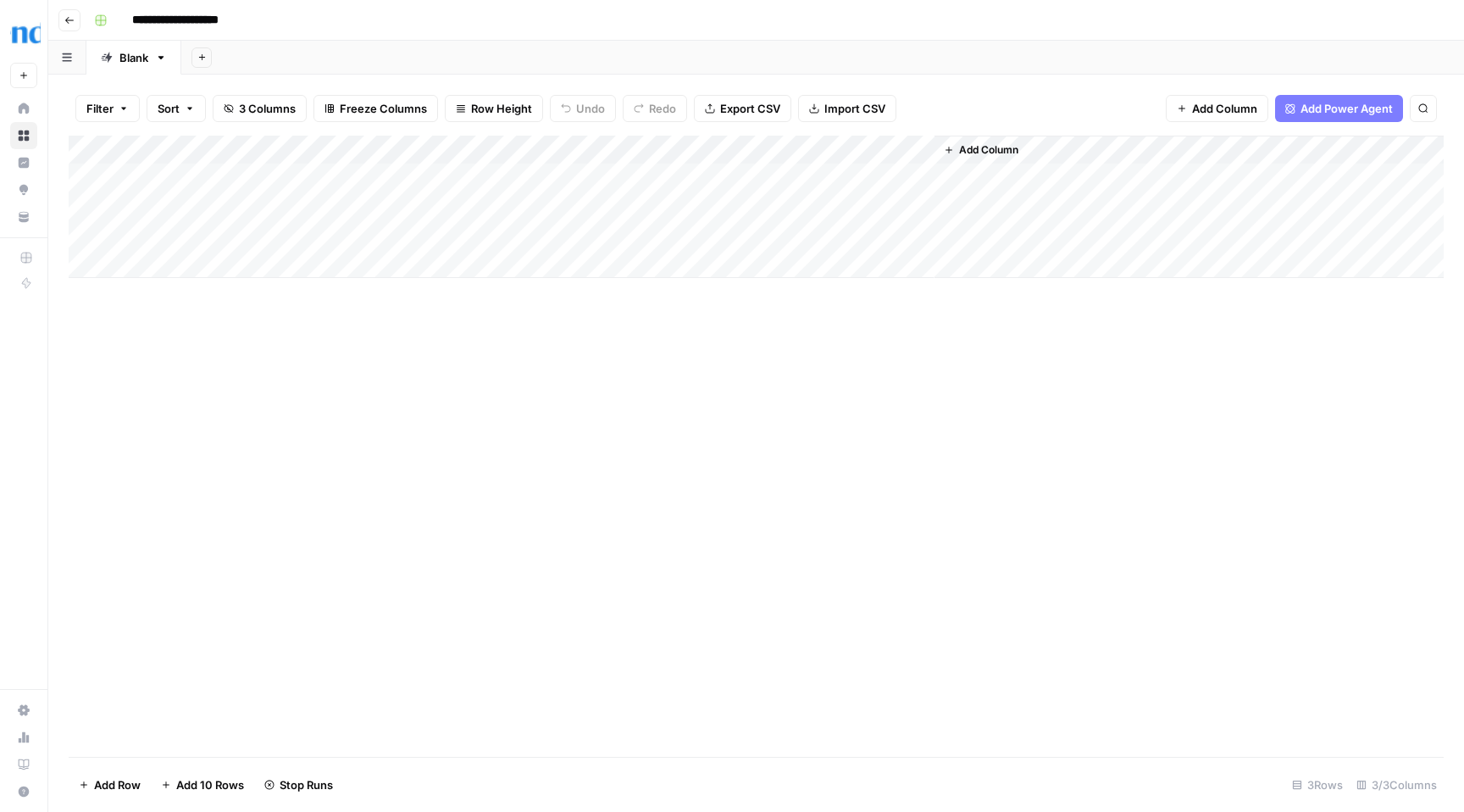
click at [573, 208] on div "Add Column" at bounding box center [756, 207] width 1375 height 143
click at [569, 235] on div "Add Column" at bounding box center [756, 207] width 1375 height 143
click at [678, 177] on div "Add Column" at bounding box center [756, 207] width 1375 height 143
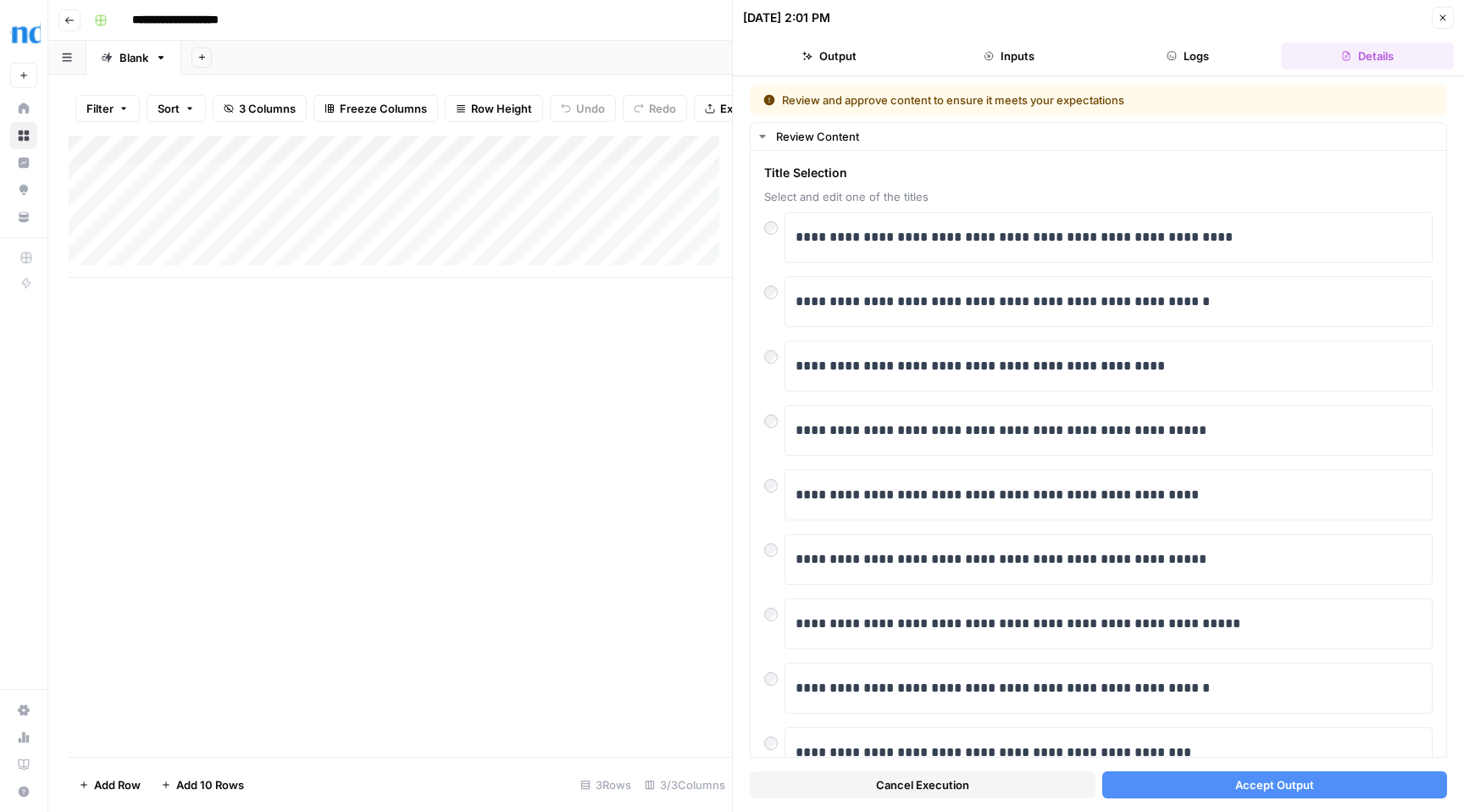
click at [1301, 781] on span "Accept Output" at bounding box center [1274, 784] width 79 height 16
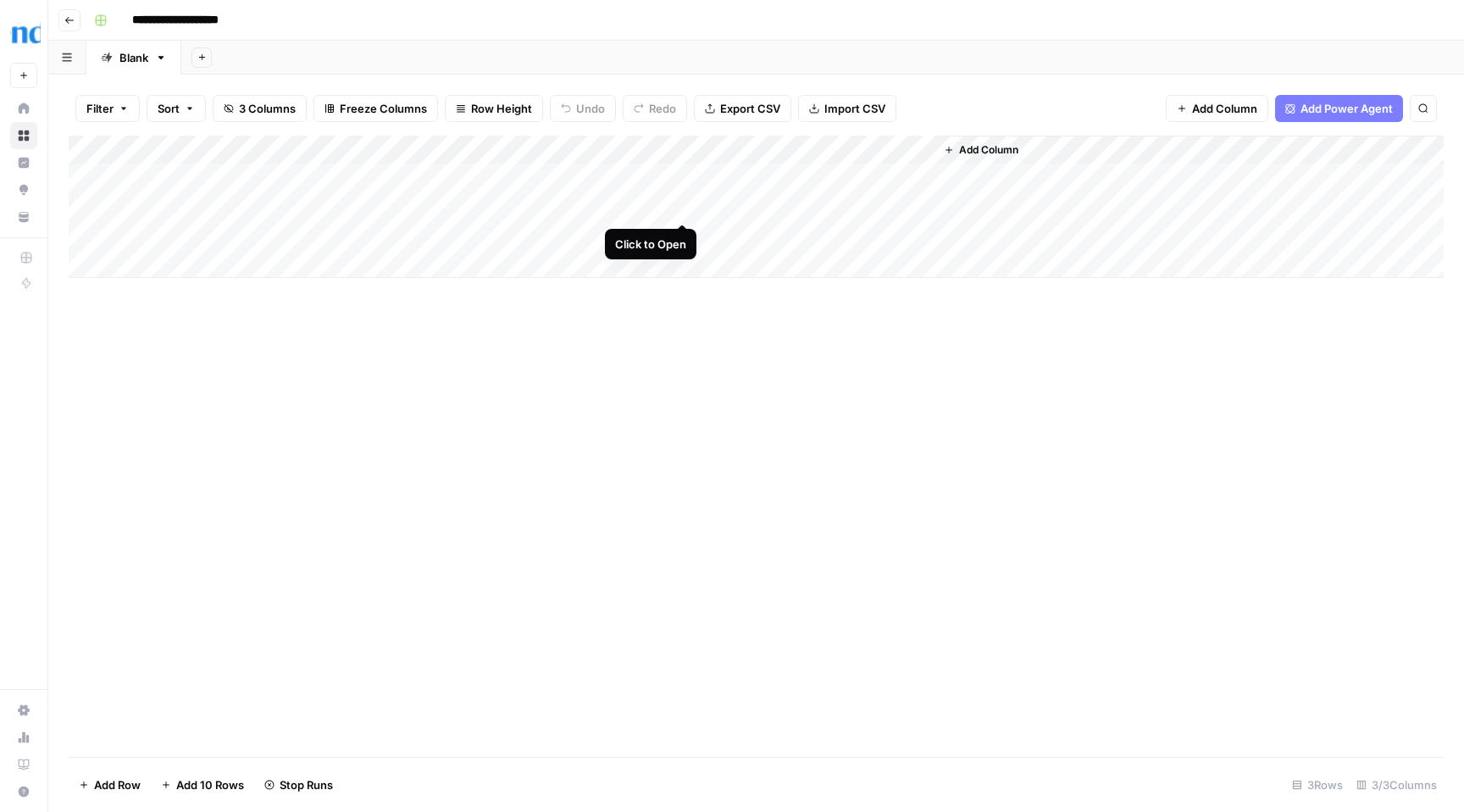
click at [685, 204] on div "Add Column" at bounding box center [756, 207] width 1375 height 143
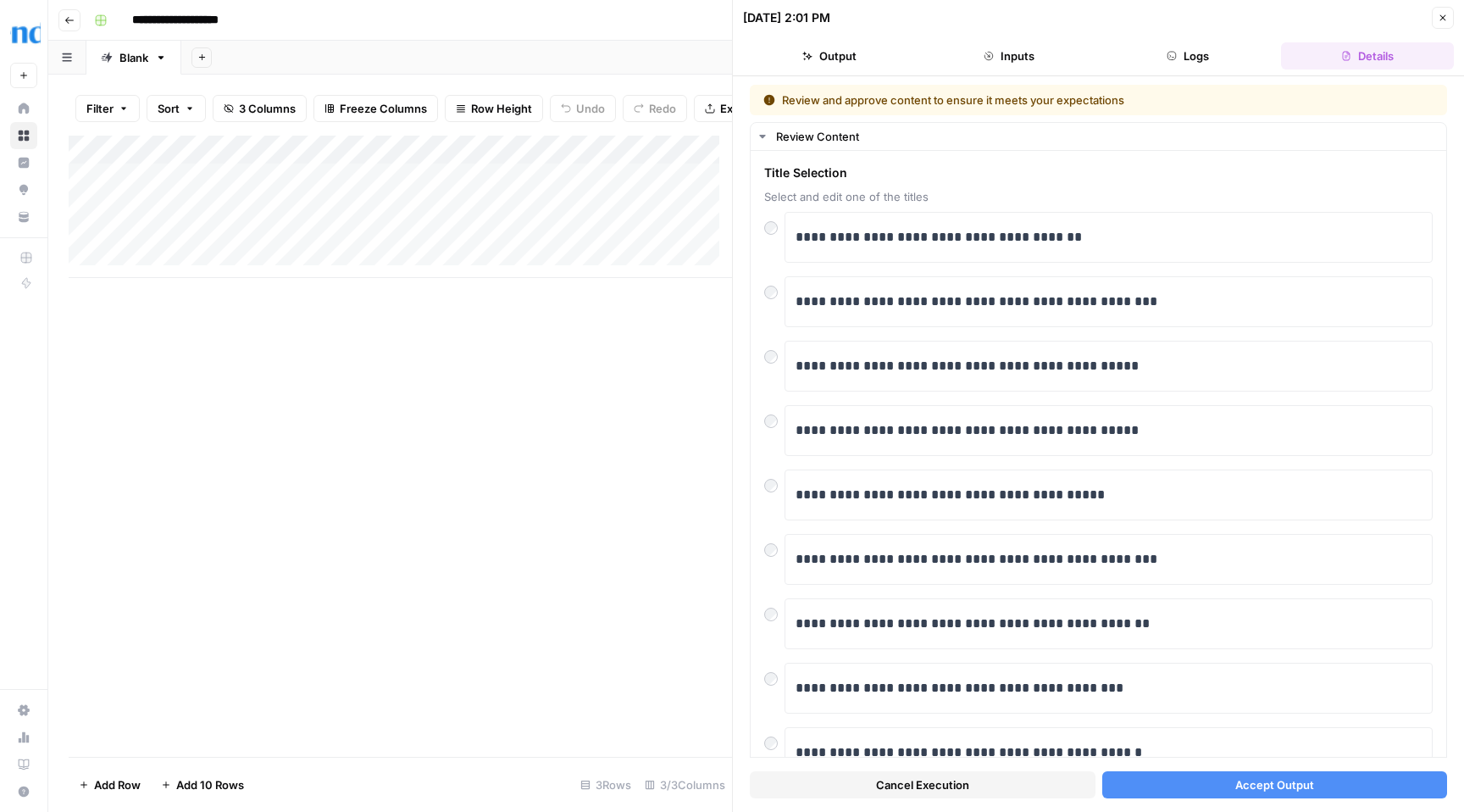
click at [1260, 779] on span "Accept Output" at bounding box center [1274, 784] width 79 height 16
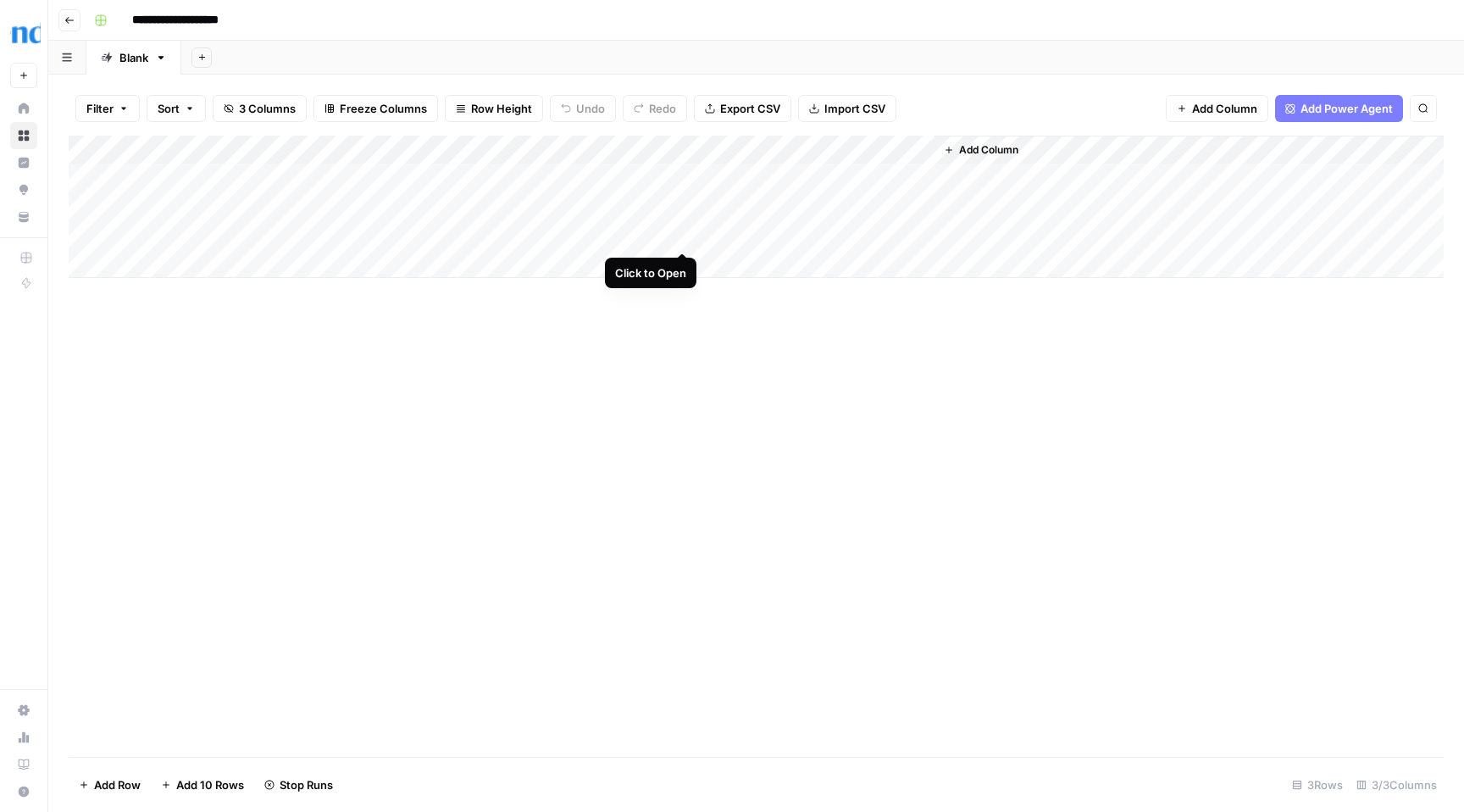
click at [680, 233] on div "Add Column" at bounding box center [756, 207] width 1375 height 143
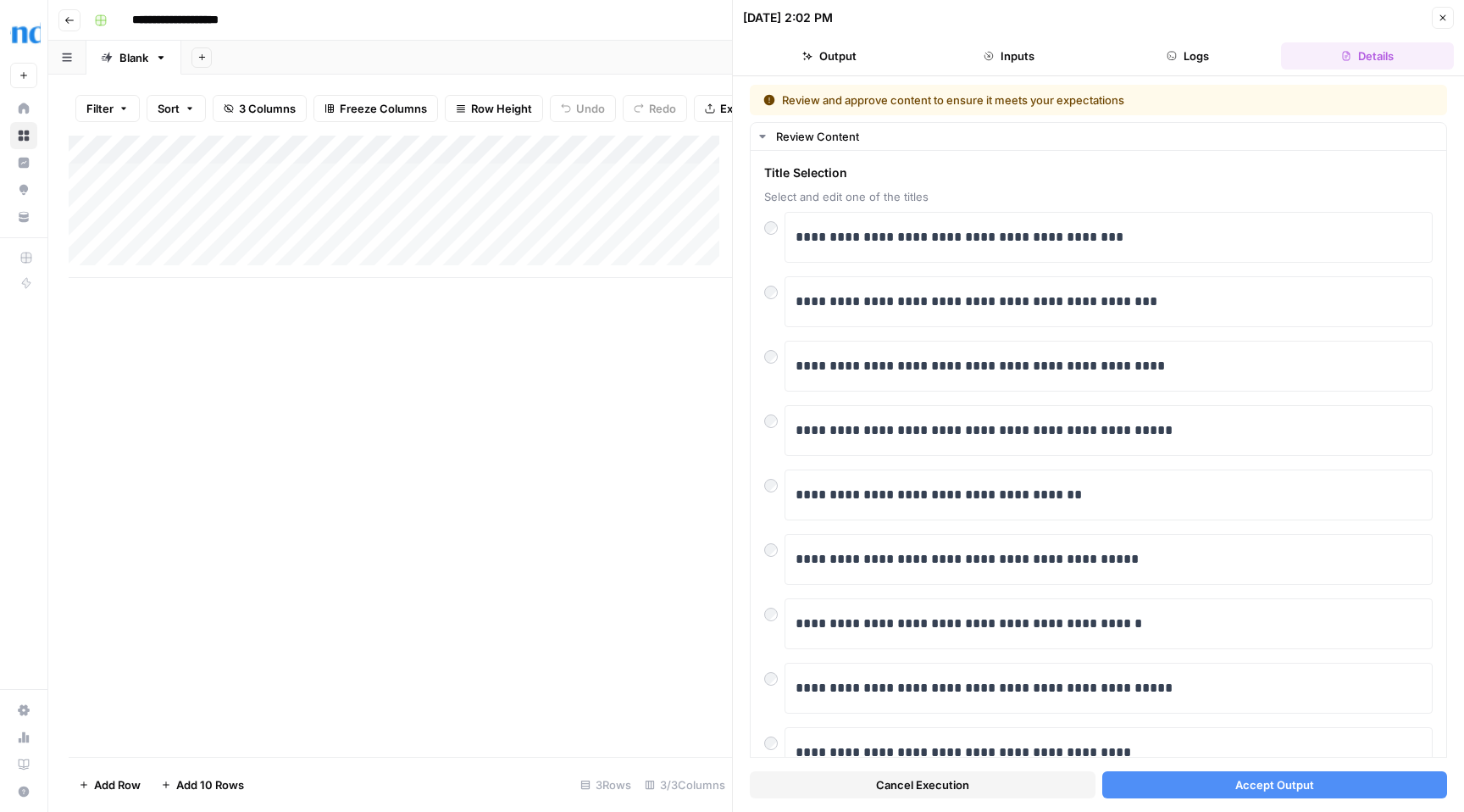
click at [1251, 789] on span "Accept Output" at bounding box center [1274, 784] width 79 height 16
